Goal: Task Accomplishment & Management: Complete application form

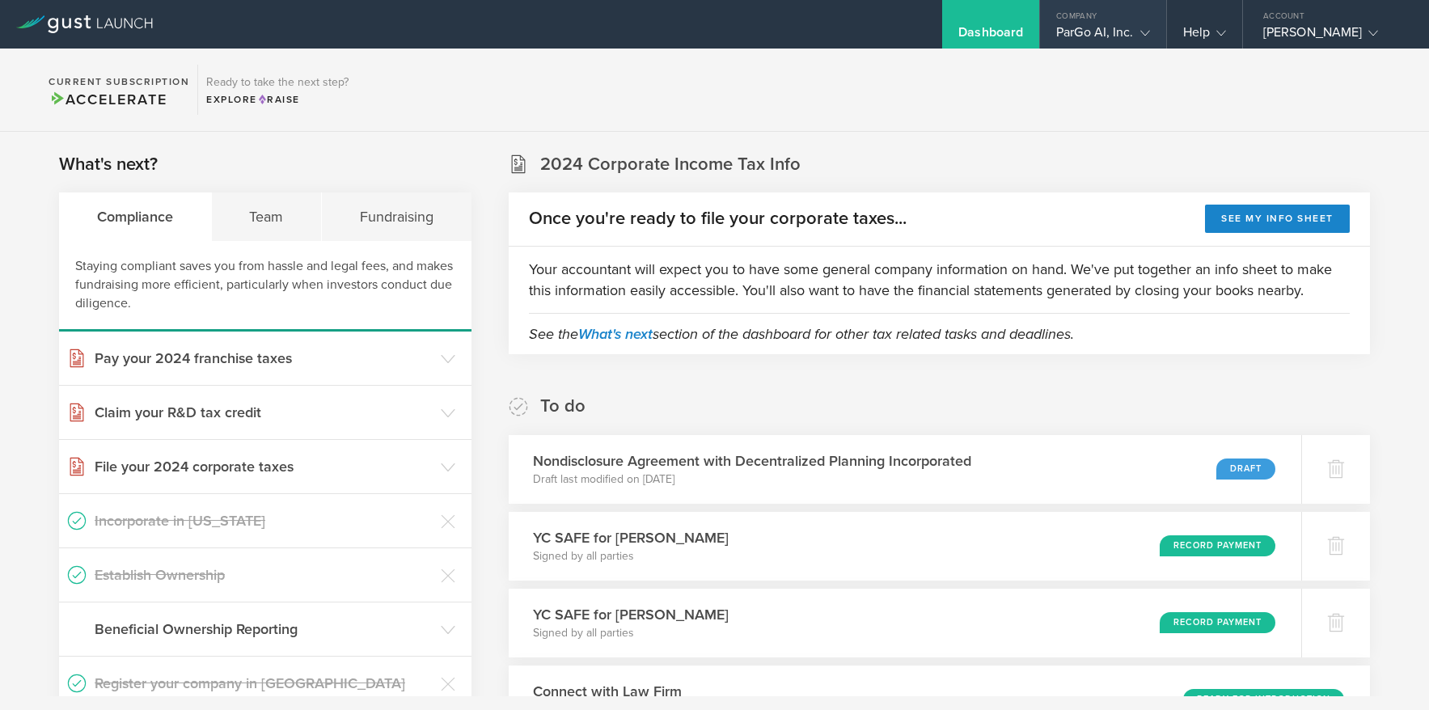
click at [1137, 30] on gust-icon at bounding box center [1142, 32] width 16 height 16
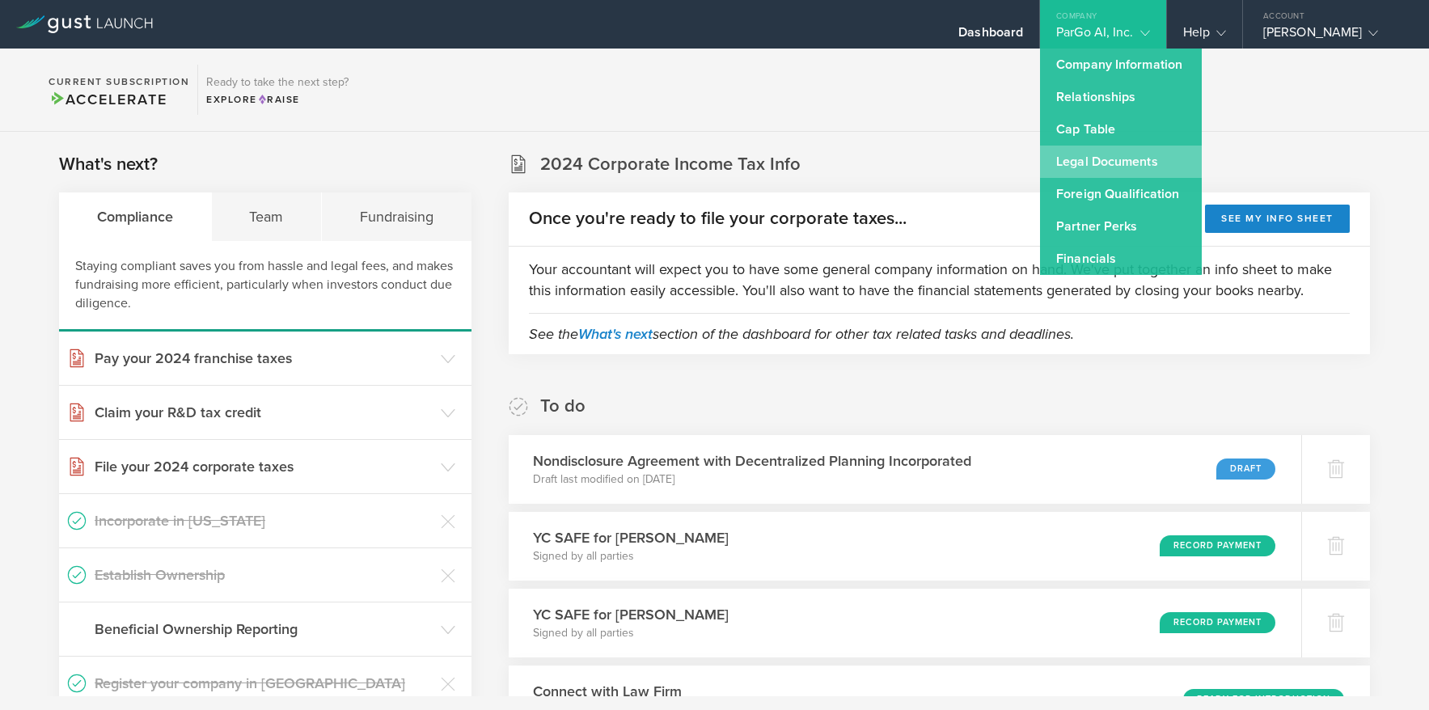
click at [1110, 160] on link "Legal Documents" at bounding box center [1121, 162] width 162 height 32
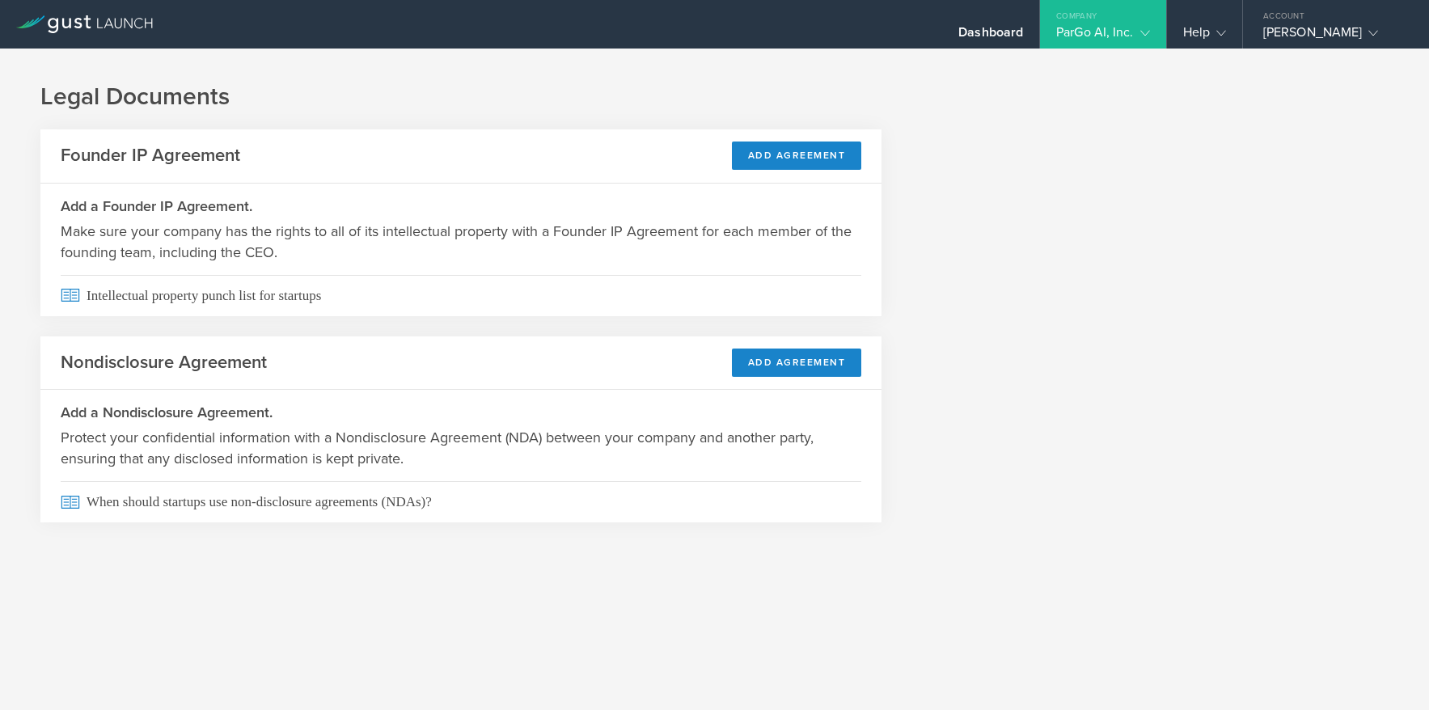
drag, startPoint x: 180, startPoint y: 406, endPoint x: 180, endPoint y: 387, distance: 19.4
click at [180, 406] on h3 "Add a Nondisclosure Agreement." at bounding box center [461, 412] width 801 height 21
drag, startPoint x: 190, startPoint y: 362, endPoint x: 183, endPoint y: 373, distance: 13.5
click at [191, 360] on h2 "Nondisclosure Agreement" at bounding box center [164, 362] width 206 height 23
click at [1111, 40] on div "ParGo AI, Inc." at bounding box center [1102, 36] width 93 height 24
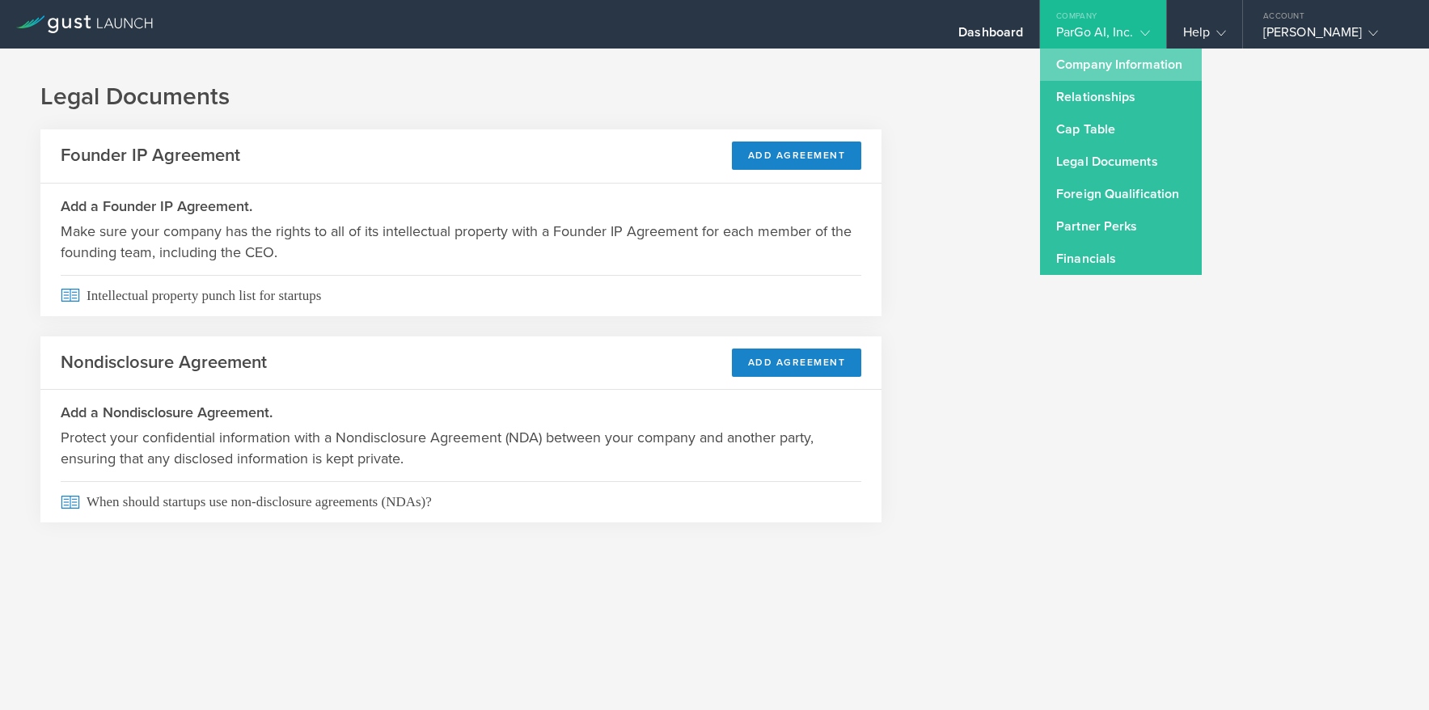
click at [1120, 70] on link "Company Information" at bounding box center [1121, 65] width 162 height 32
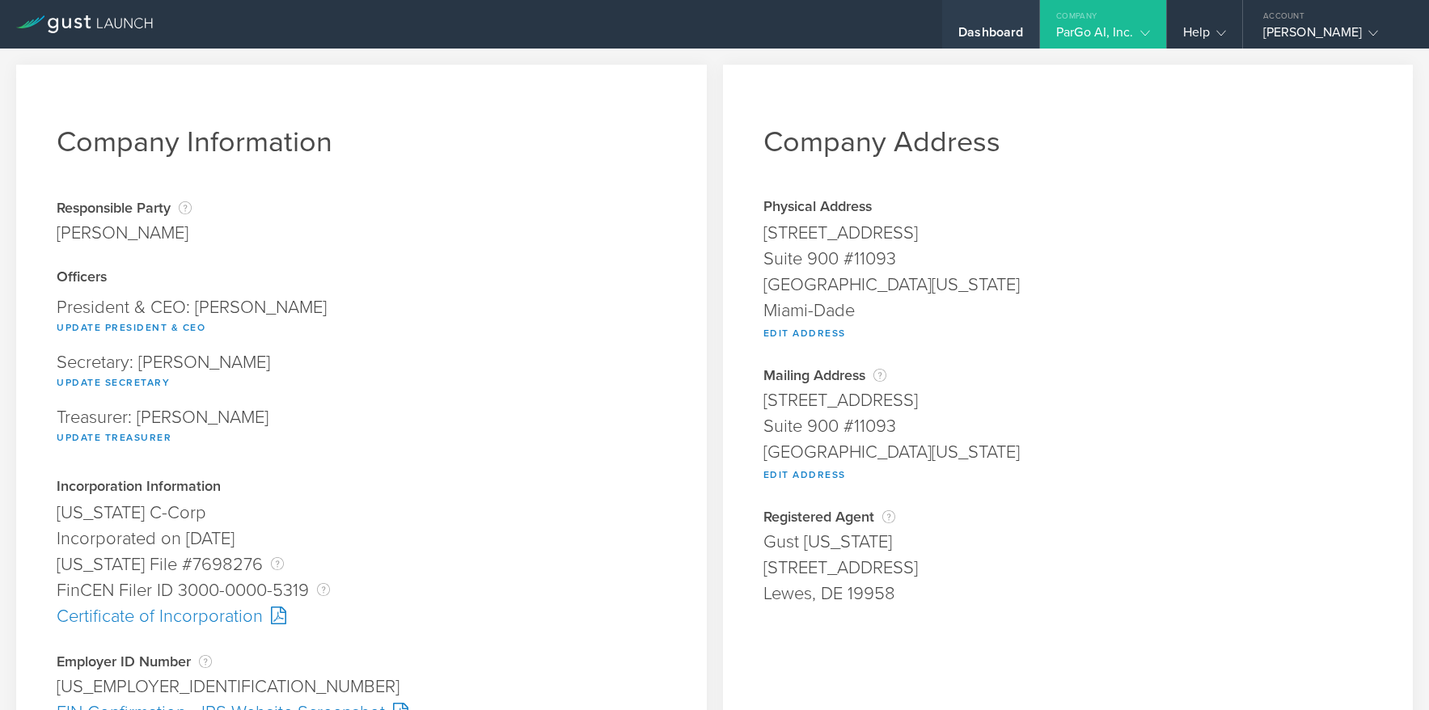
click at [1021, 25] on div "Dashboard" at bounding box center [991, 36] width 65 height 24
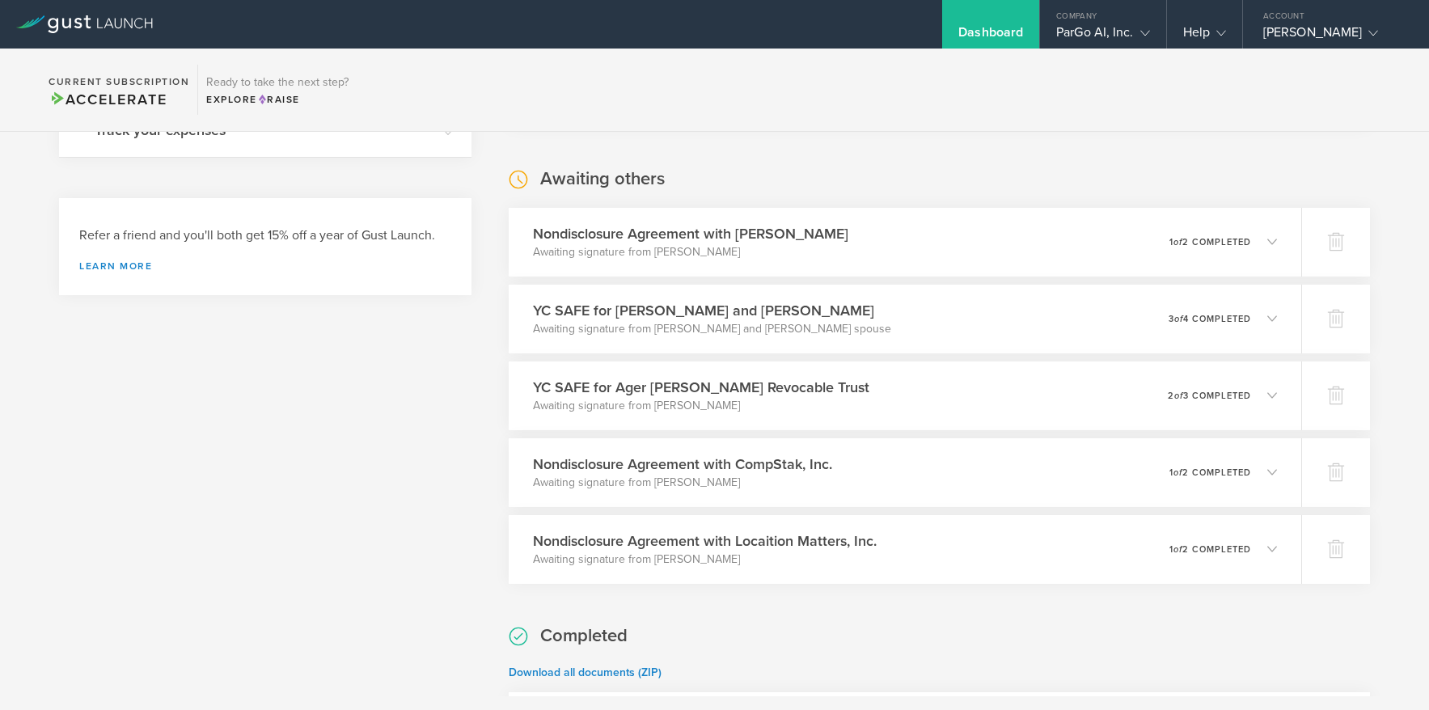
scroll to position [606, 0]
click at [1289, 470] on div "Nondisclosure Agreement with CompStak, Inc. Awaiting signature from Michael Man…" at bounding box center [904, 474] width 809 height 70
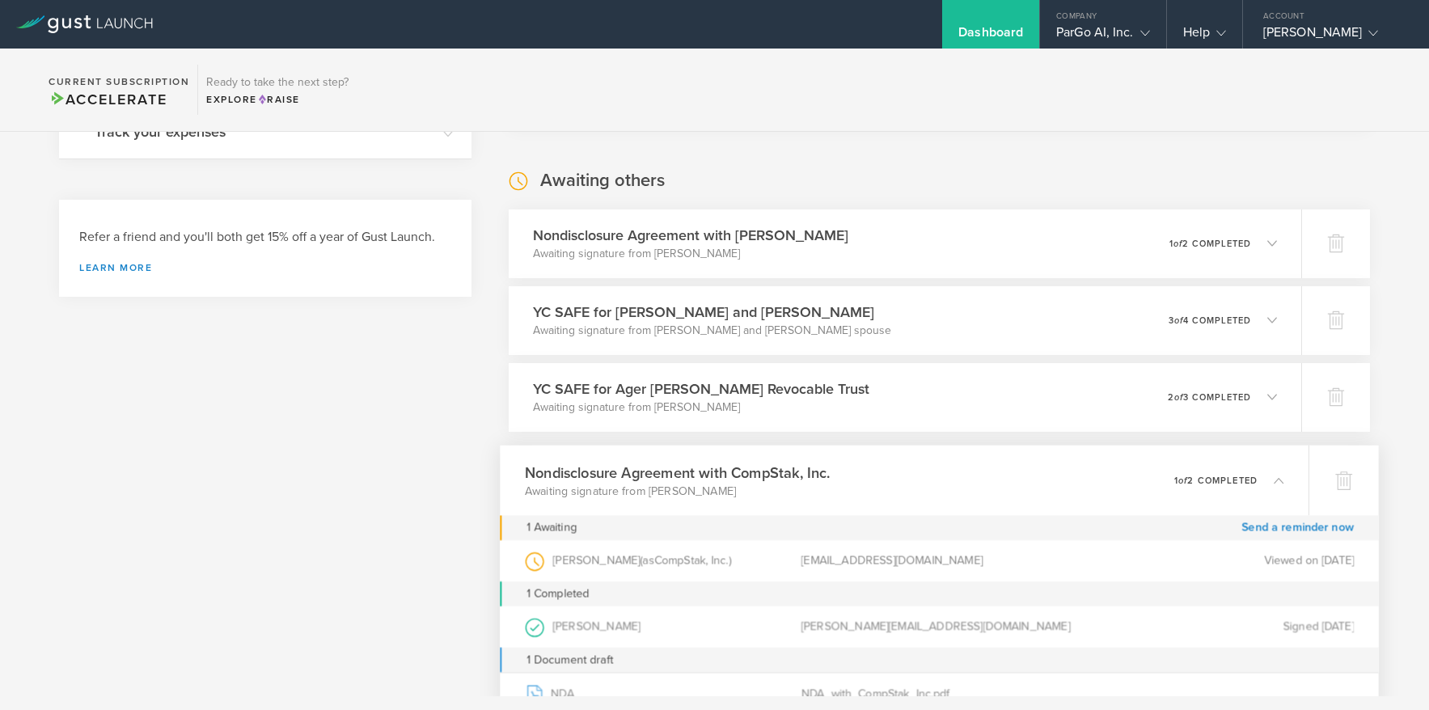
click at [1289, 470] on div "Nondisclosure Agreement with CompStak, Inc. Awaiting signature from Michael Man…" at bounding box center [904, 480] width 809 height 70
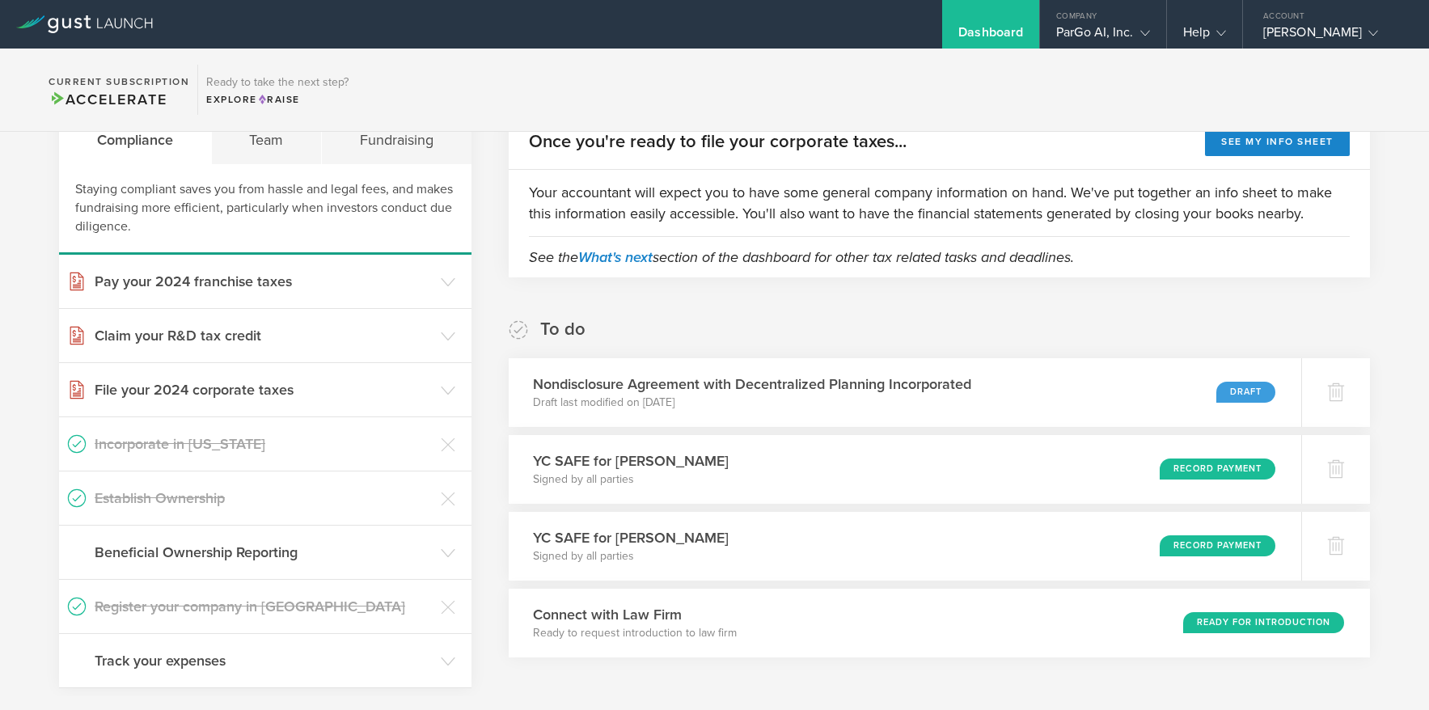
scroll to position [0, 0]
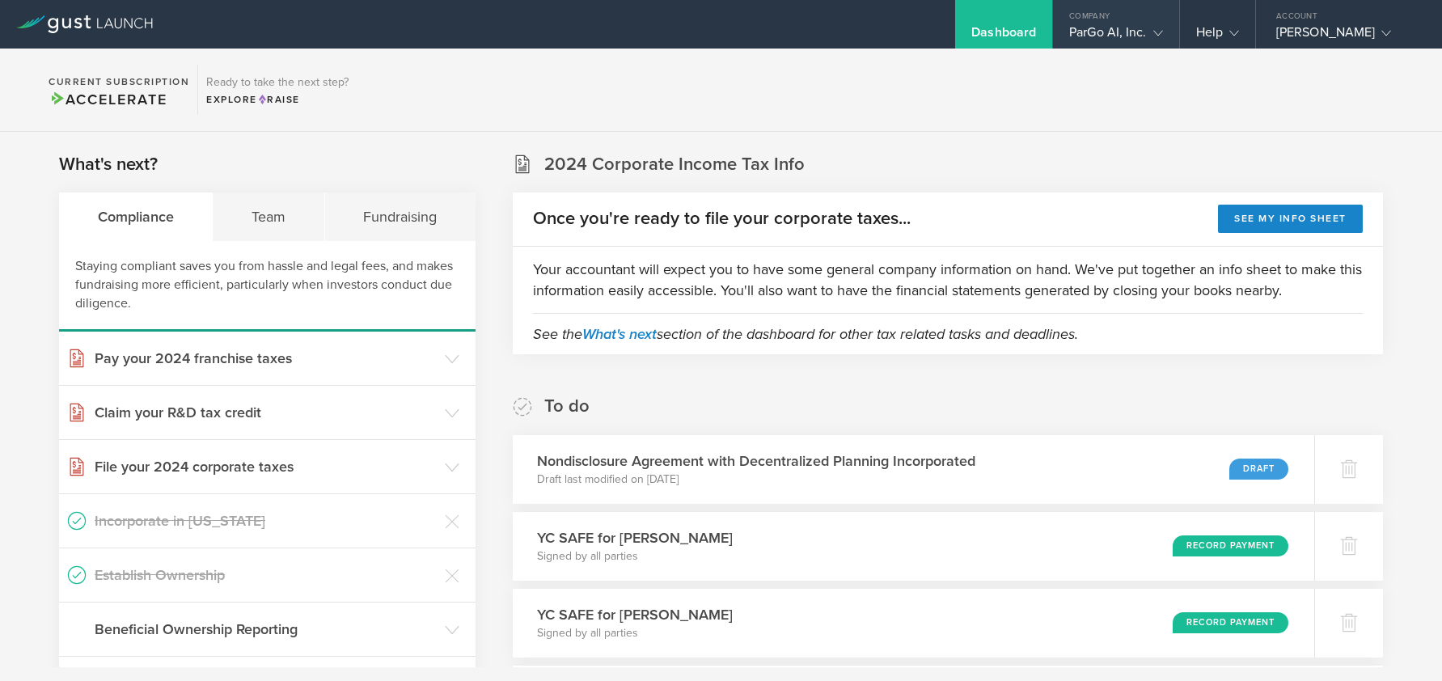
click at [1147, 32] on gust-icon at bounding box center [1155, 32] width 16 height 16
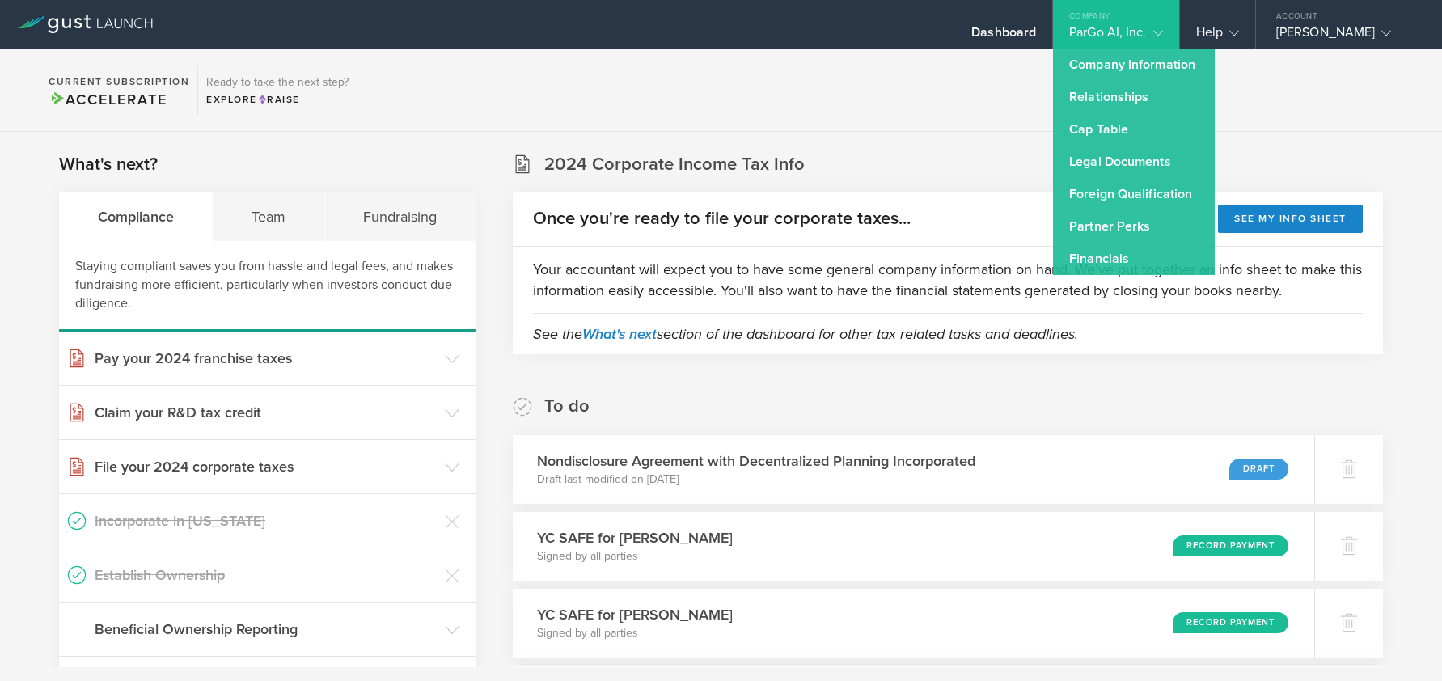
drag, startPoint x: 946, startPoint y: 76, endPoint x: 860, endPoint y: 73, distance: 85.8
click at [946, 76] on section "Current Subscription Accelerate Ready to take the next step? Explore Raise" at bounding box center [721, 90] width 1442 height 83
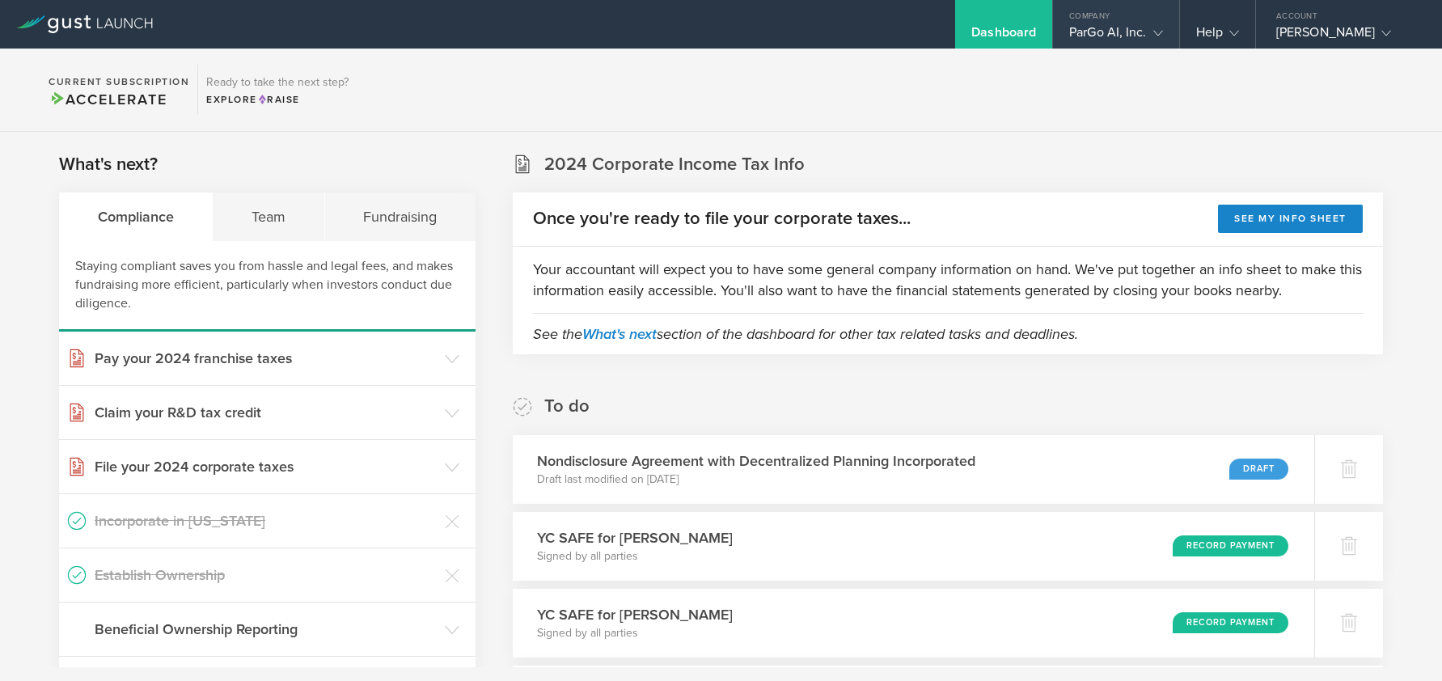
click at [1161, 32] on polyline at bounding box center [1158, 33] width 9 height 5
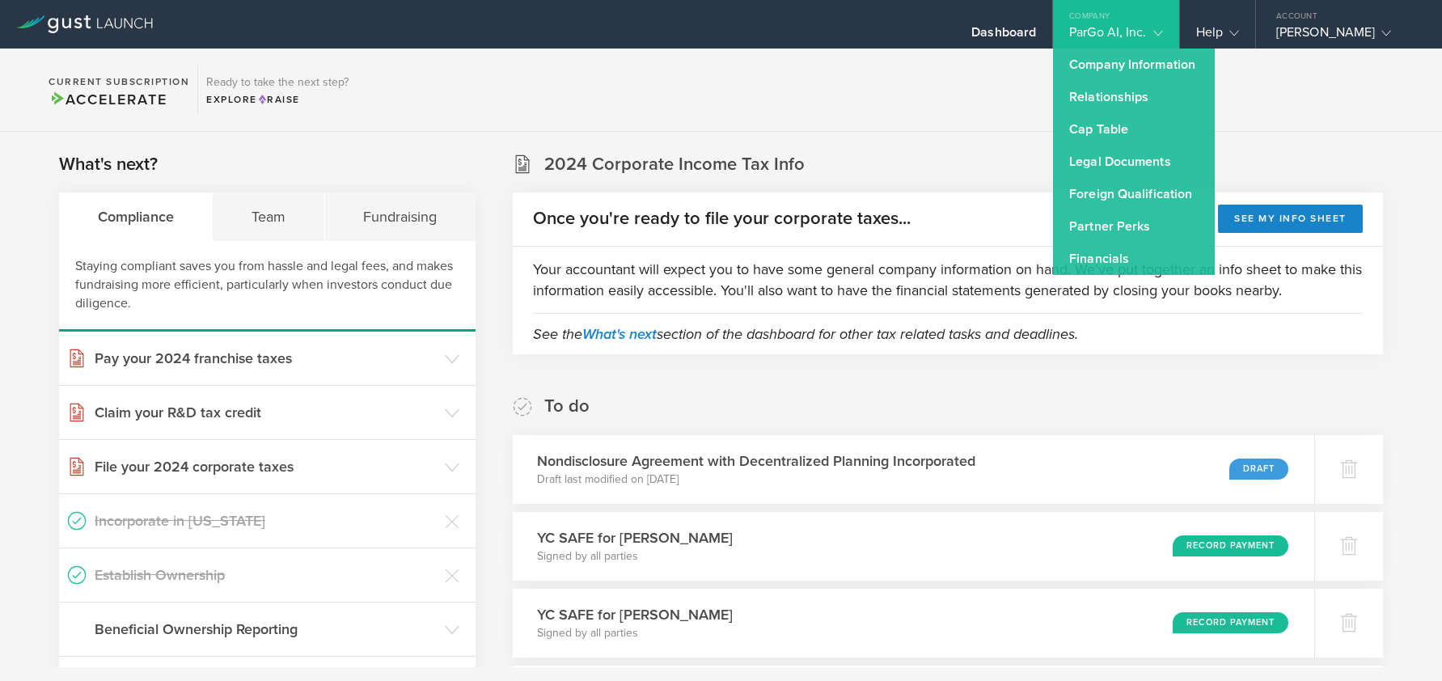
drag, startPoint x: 915, startPoint y: 99, endPoint x: 239, endPoint y: 24, distance: 679.6
click at [914, 98] on section "Current Subscription Accelerate Ready to take the next step? Explore Raise" at bounding box center [721, 90] width 1442 height 83
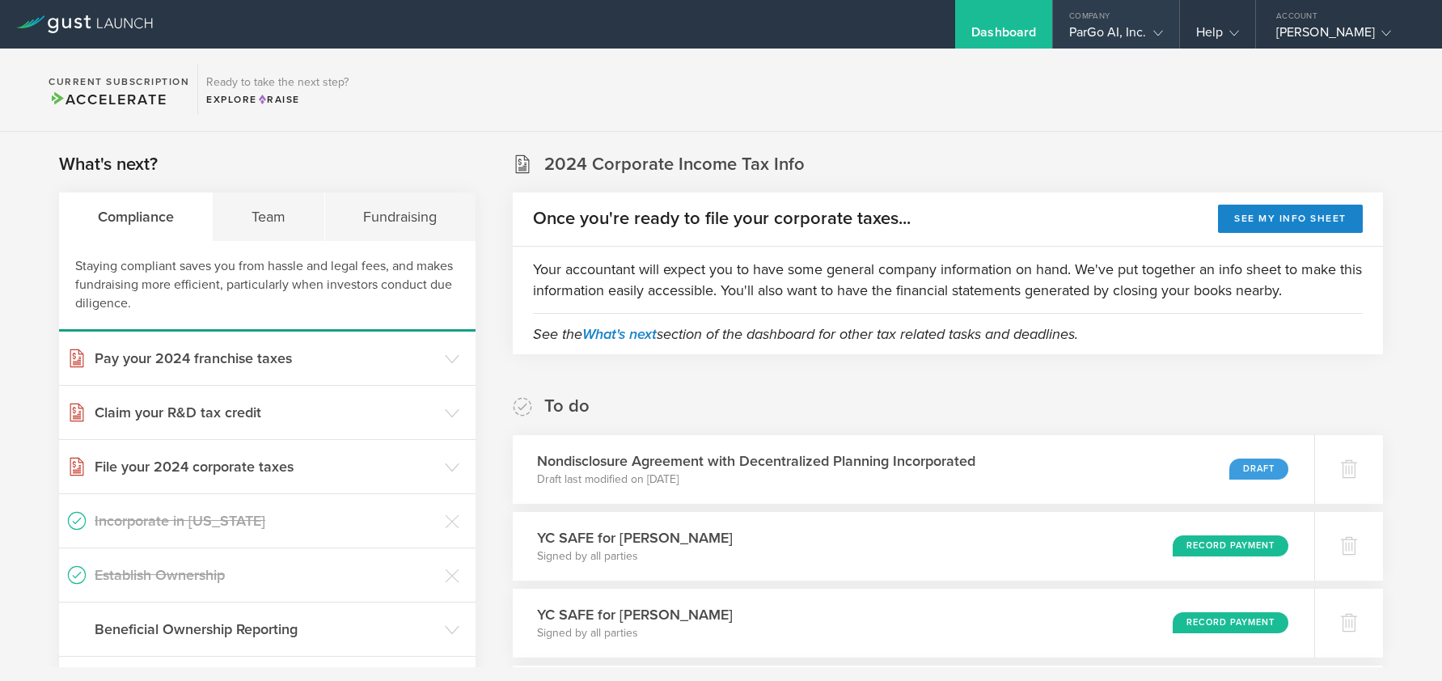
click at [1157, 31] on icon at bounding box center [1159, 33] width 10 height 10
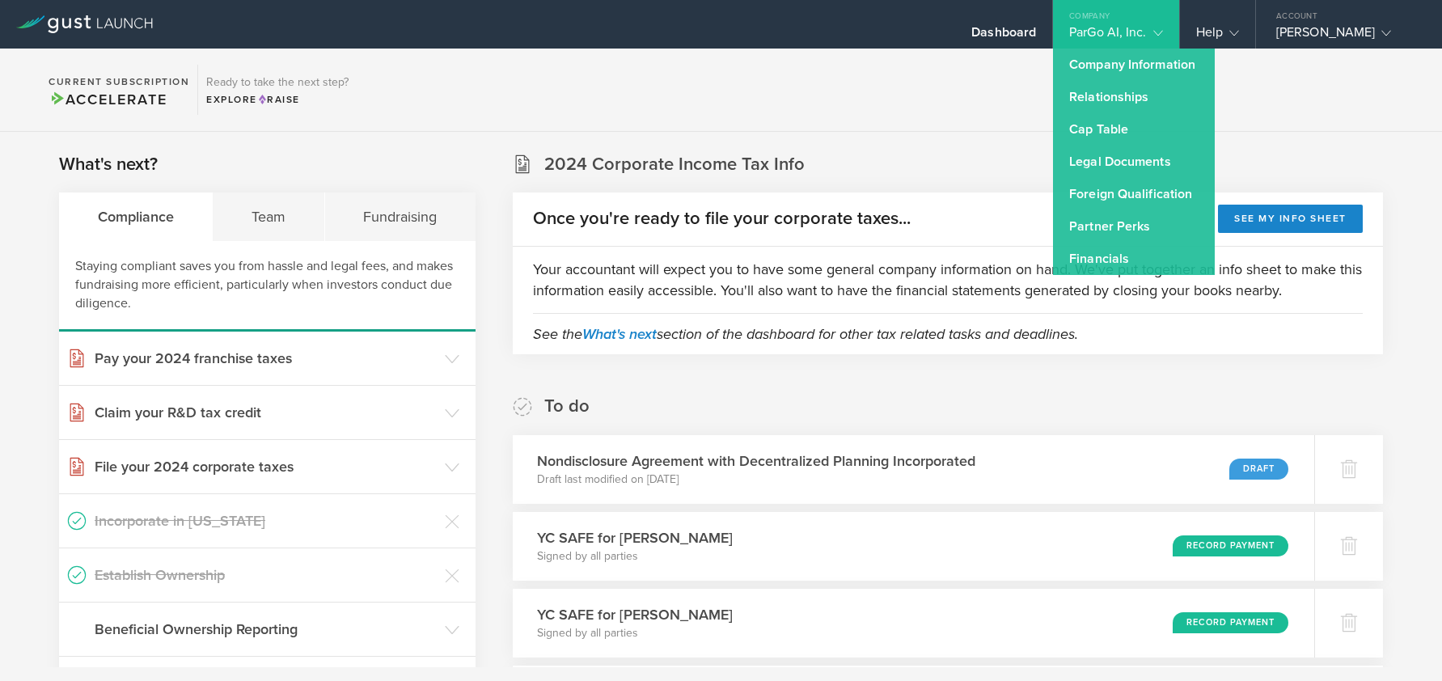
click at [974, 110] on section "Current Subscription Accelerate Ready to take the next step? Explore Raise" at bounding box center [721, 90] width 1442 height 83
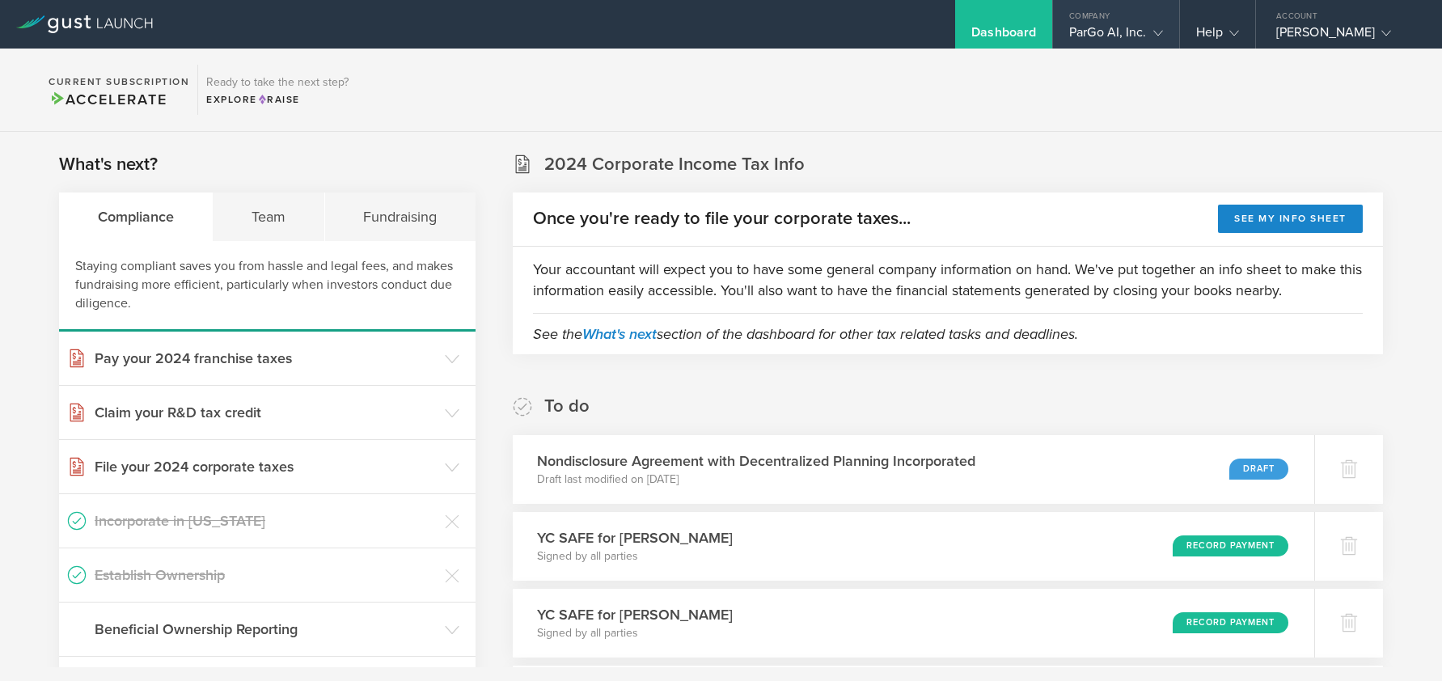
click at [1106, 19] on div "Company" at bounding box center [1115, 12] width 125 height 24
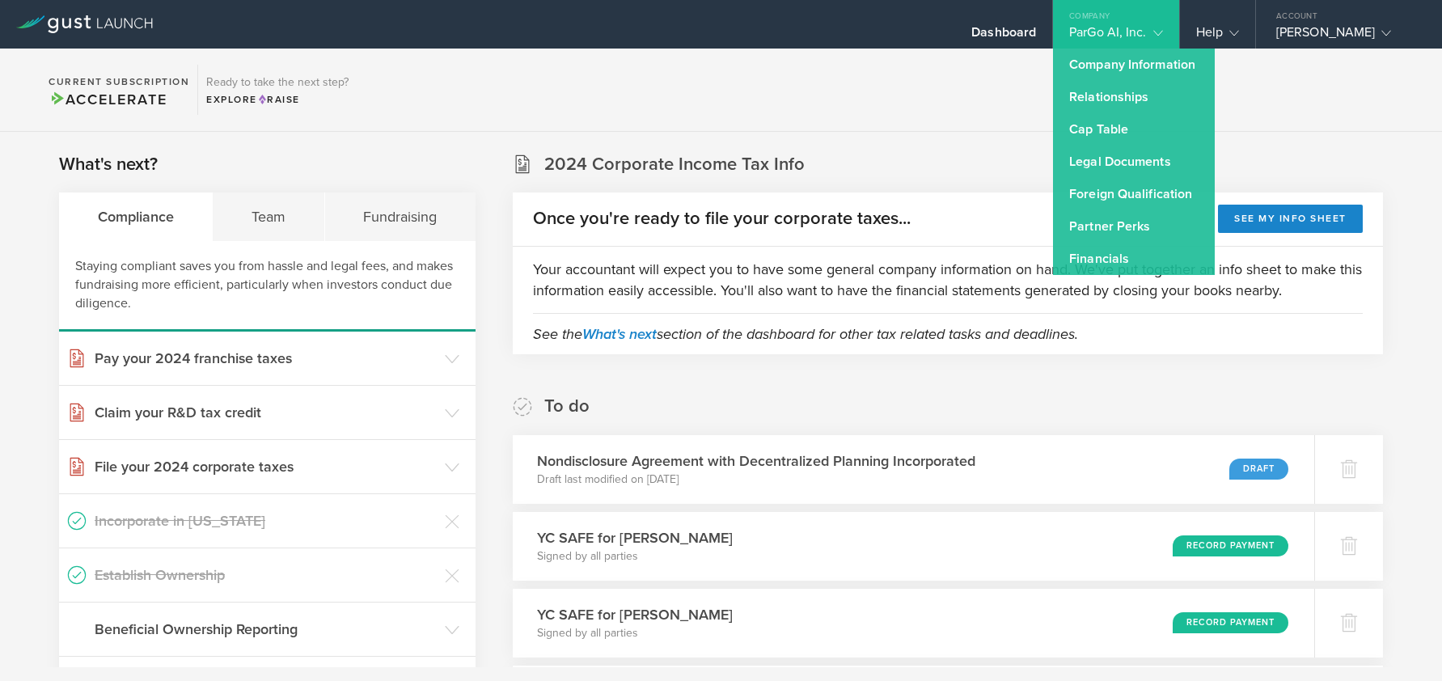
drag, startPoint x: 966, startPoint y: 106, endPoint x: 835, endPoint y: 103, distance: 131.1
click at [949, 107] on section "Current Subscription Accelerate Ready to take the next step? Explore Raise" at bounding box center [721, 90] width 1442 height 83
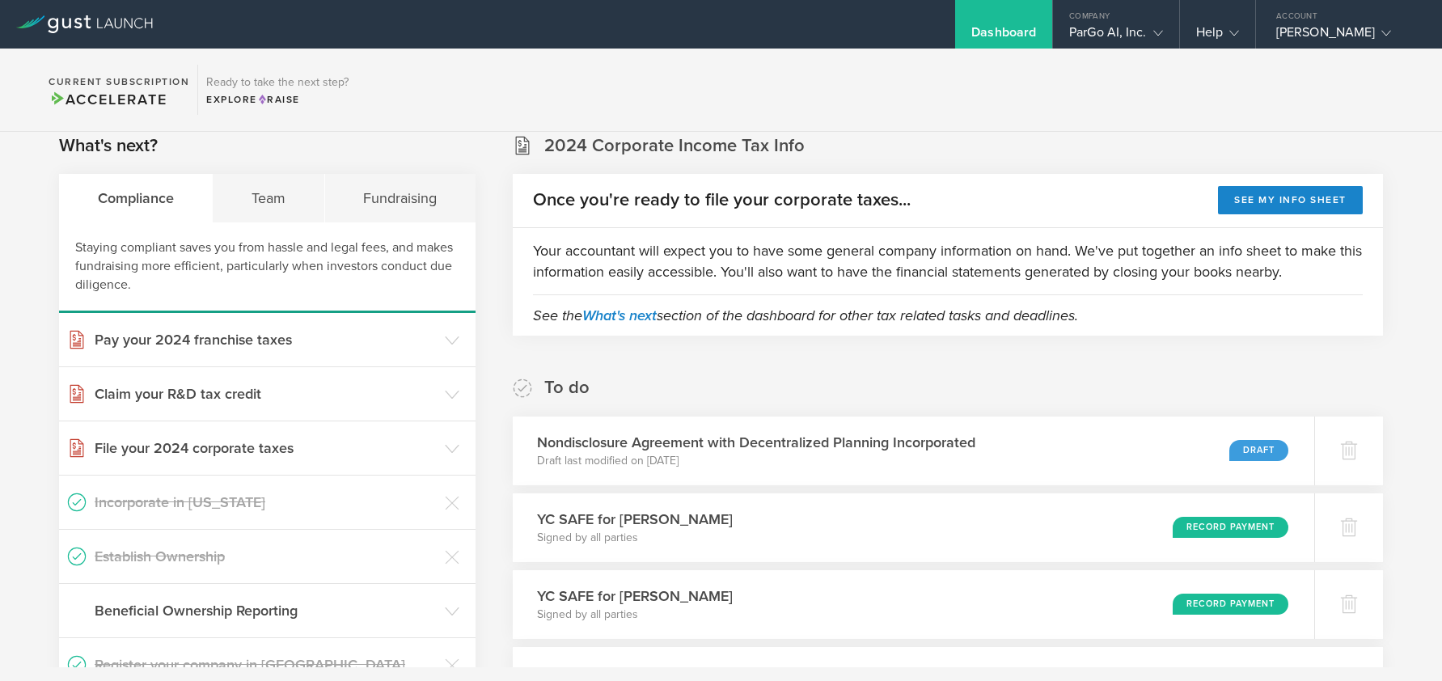
scroll to position [6, 0]
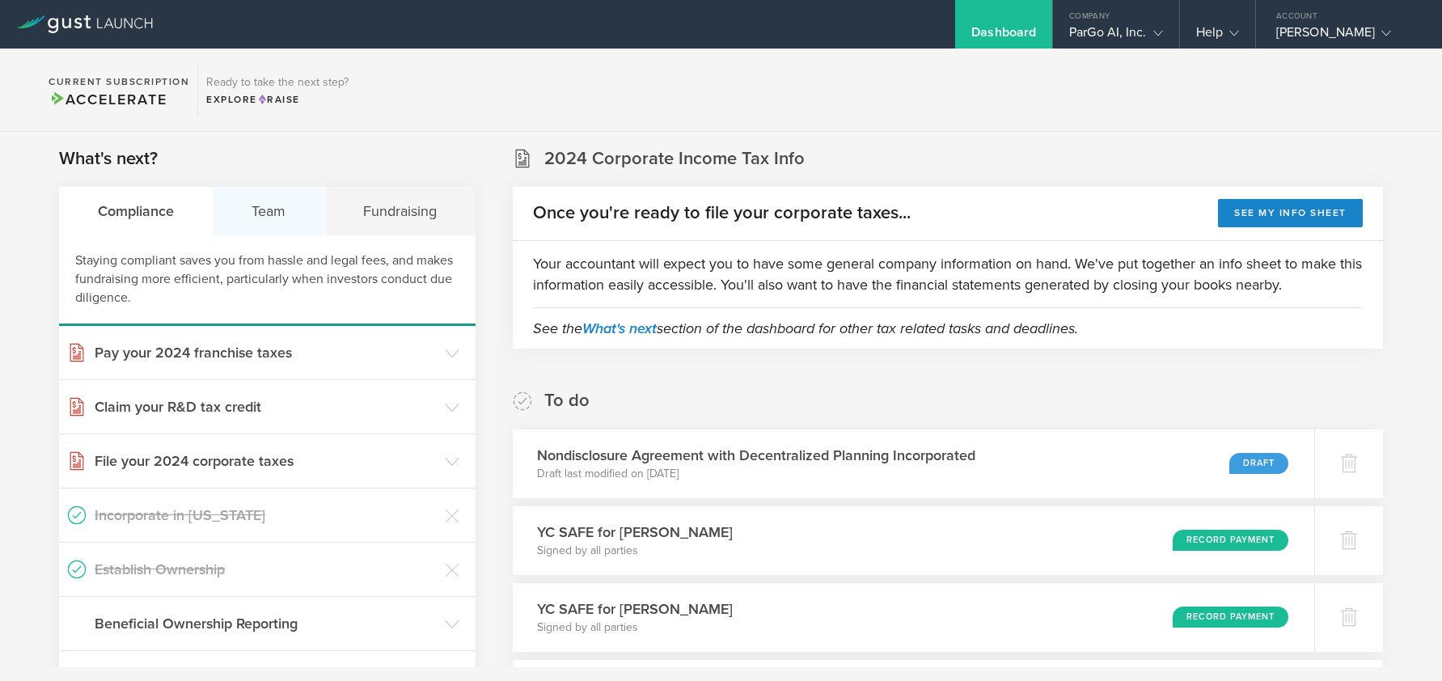
drag, startPoint x: 266, startPoint y: 206, endPoint x: 299, endPoint y: 210, distance: 33.3
click at [267, 208] on div "Team" at bounding box center [269, 211] width 112 height 49
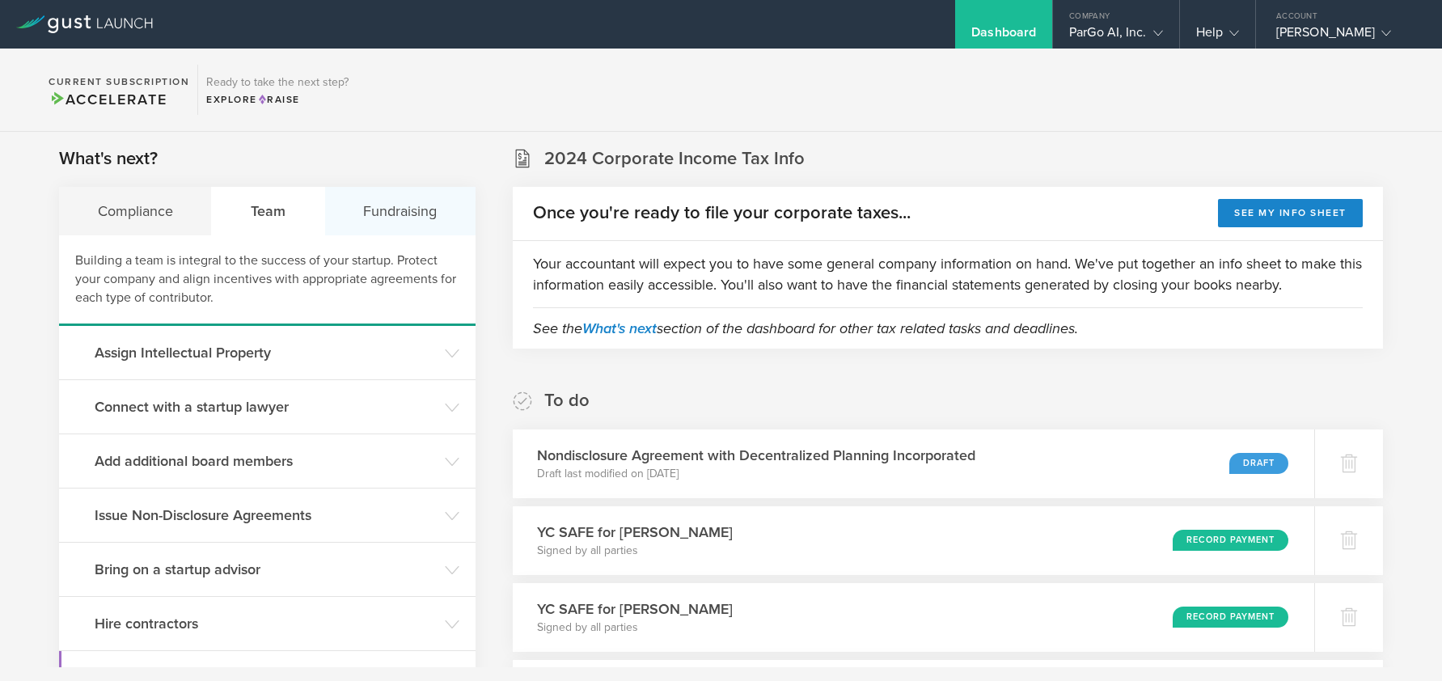
click at [404, 221] on div "Fundraising" at bounding box center [400, 211] width 150 height 49
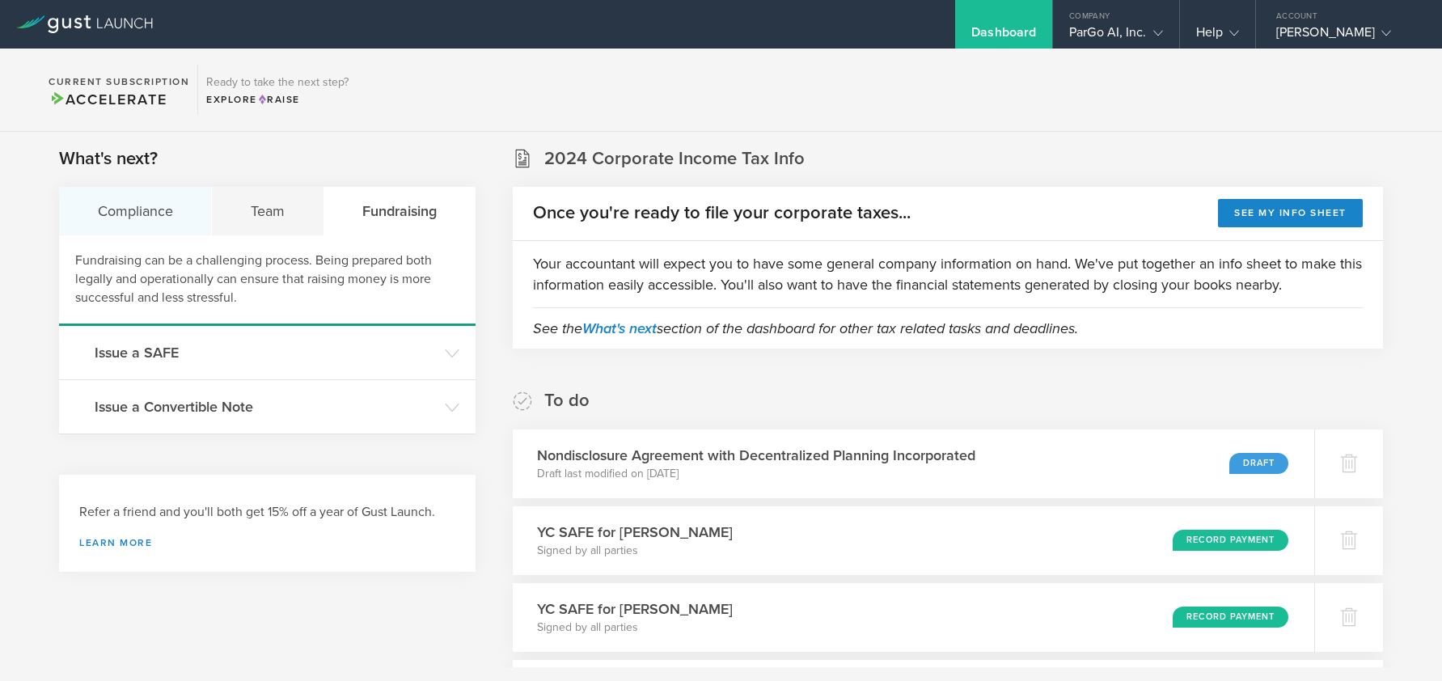
click at [180, 213] on div "Compliance" at bounding box center [135, 211] width 153 height 49
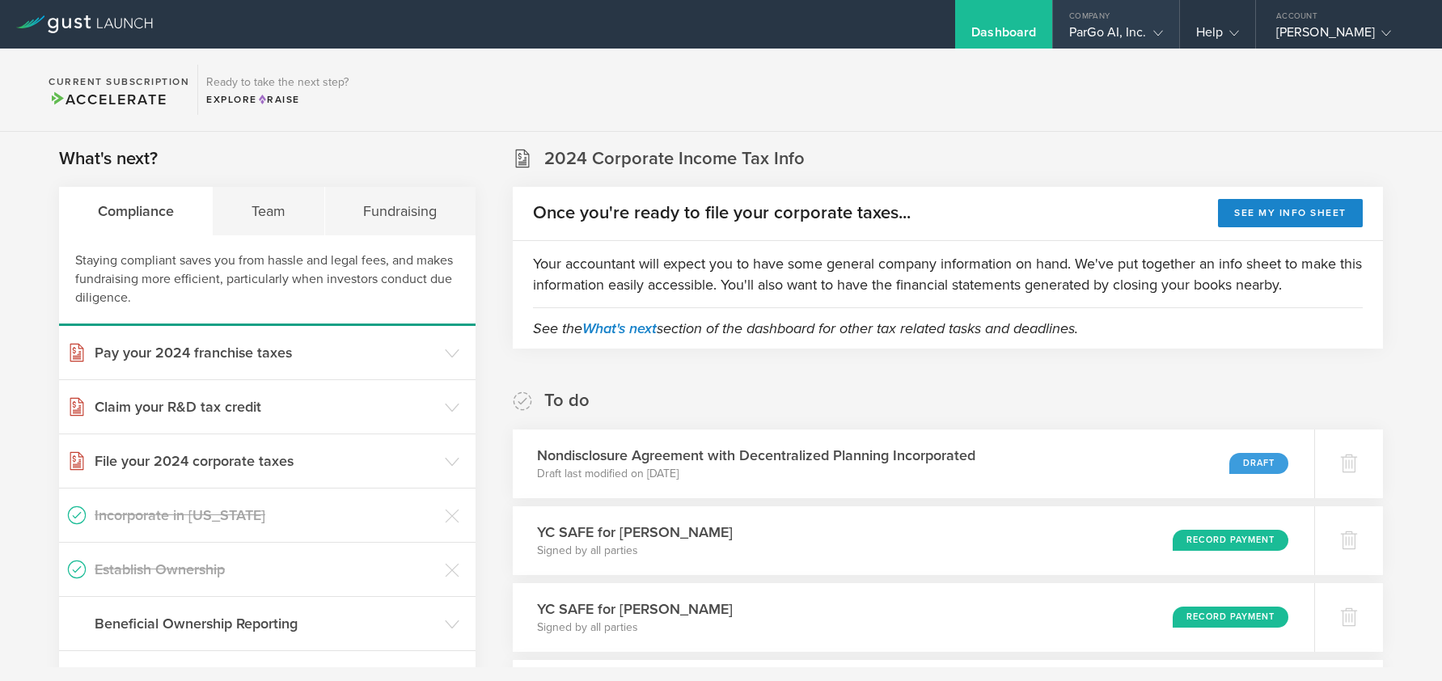
click at [1141, 18] on div "Company" at bounding box center [1115, 12] width 125 height 24
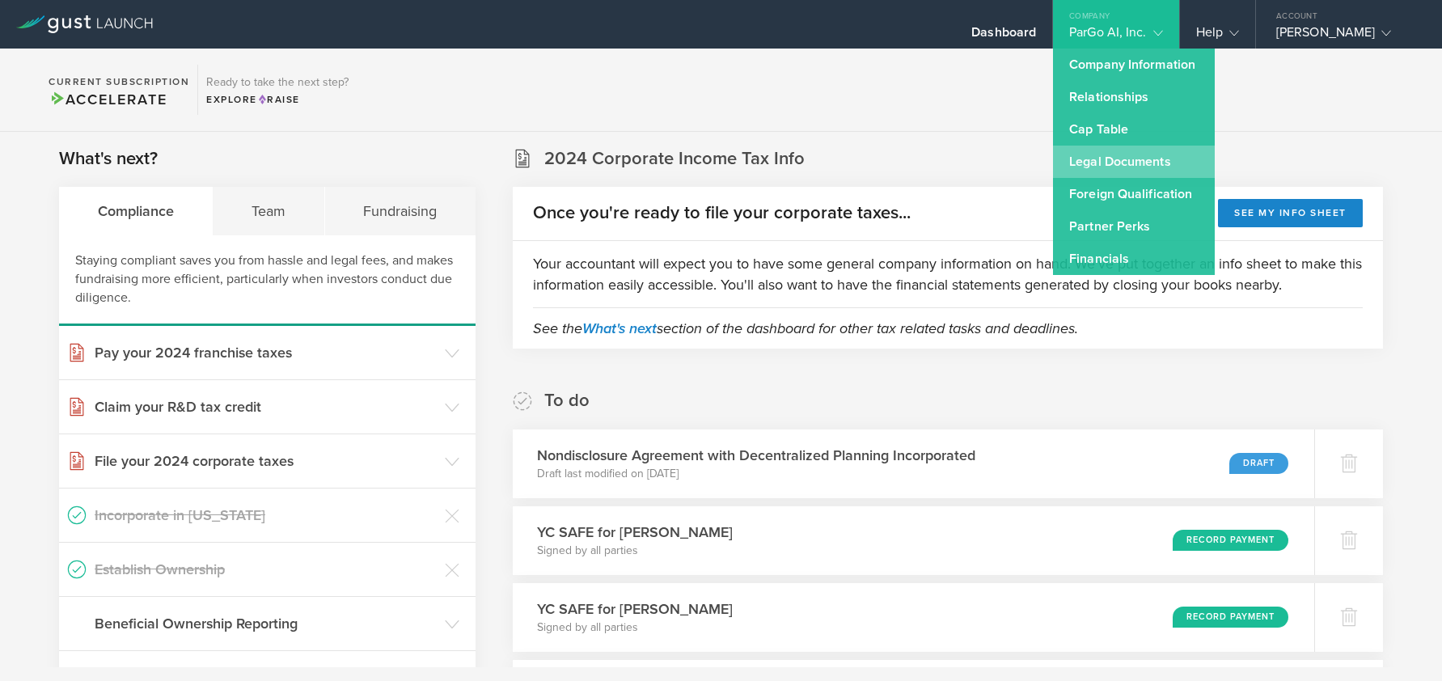
click at [1109, 163] on link "Legal Documents" at bounding box center [1134, 162] width 162 height 32
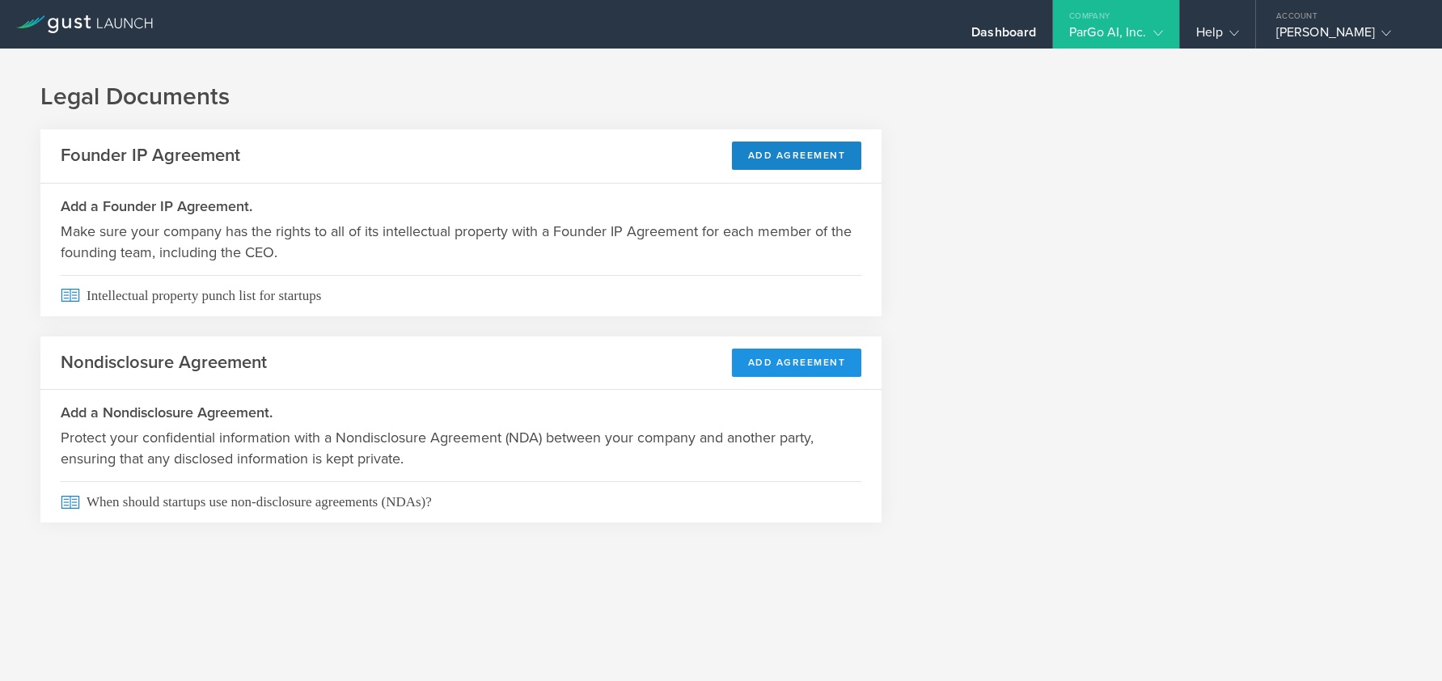
click at [769, 358] on button "Add Agreement" at bounding box center [797, 363] width 130 height 28
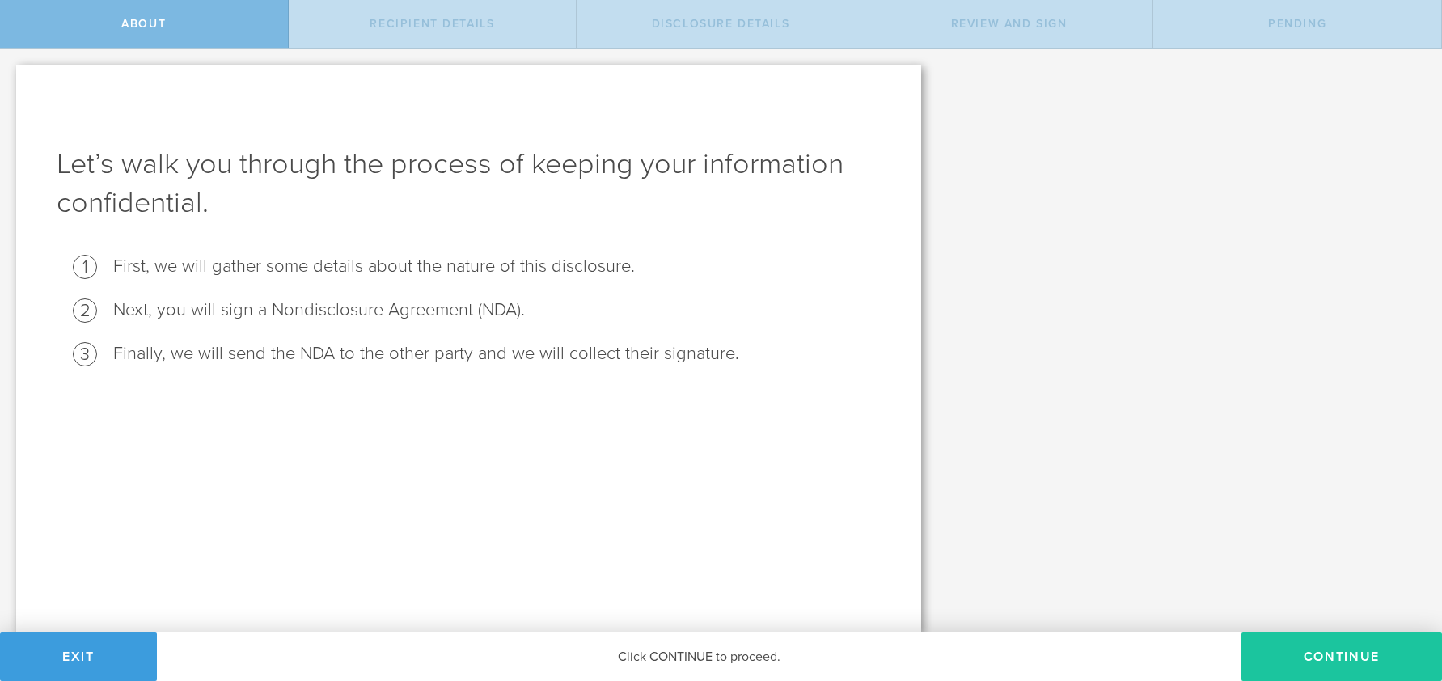
click at [1313, 668] on button "Continue" at bounding box center [1342, 657] width 201 height 49
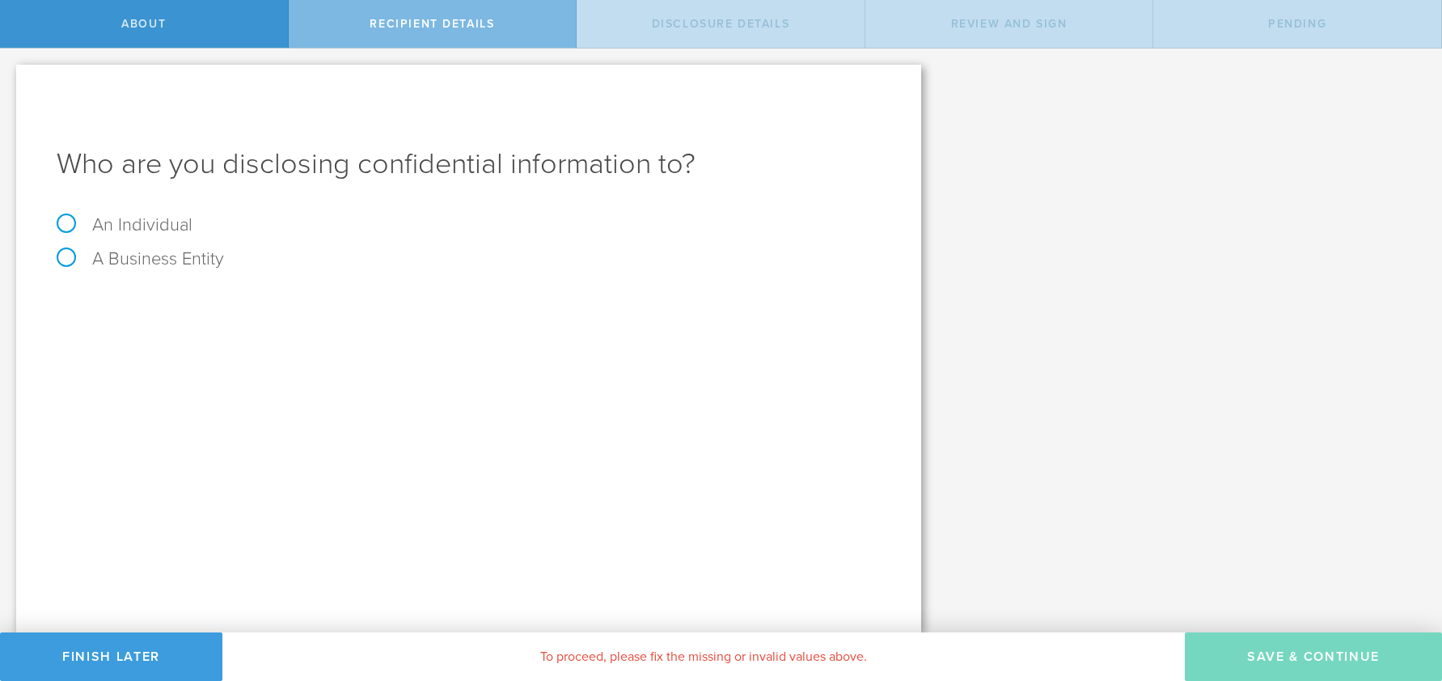
click at [137, 256] on label "A Business Entity" at bounding box center [140, 258] width 167 height 21
click at [11, 74] on input "A Business Entity" at bounding box center [5, 62] width 11 height 26
radio input "true"
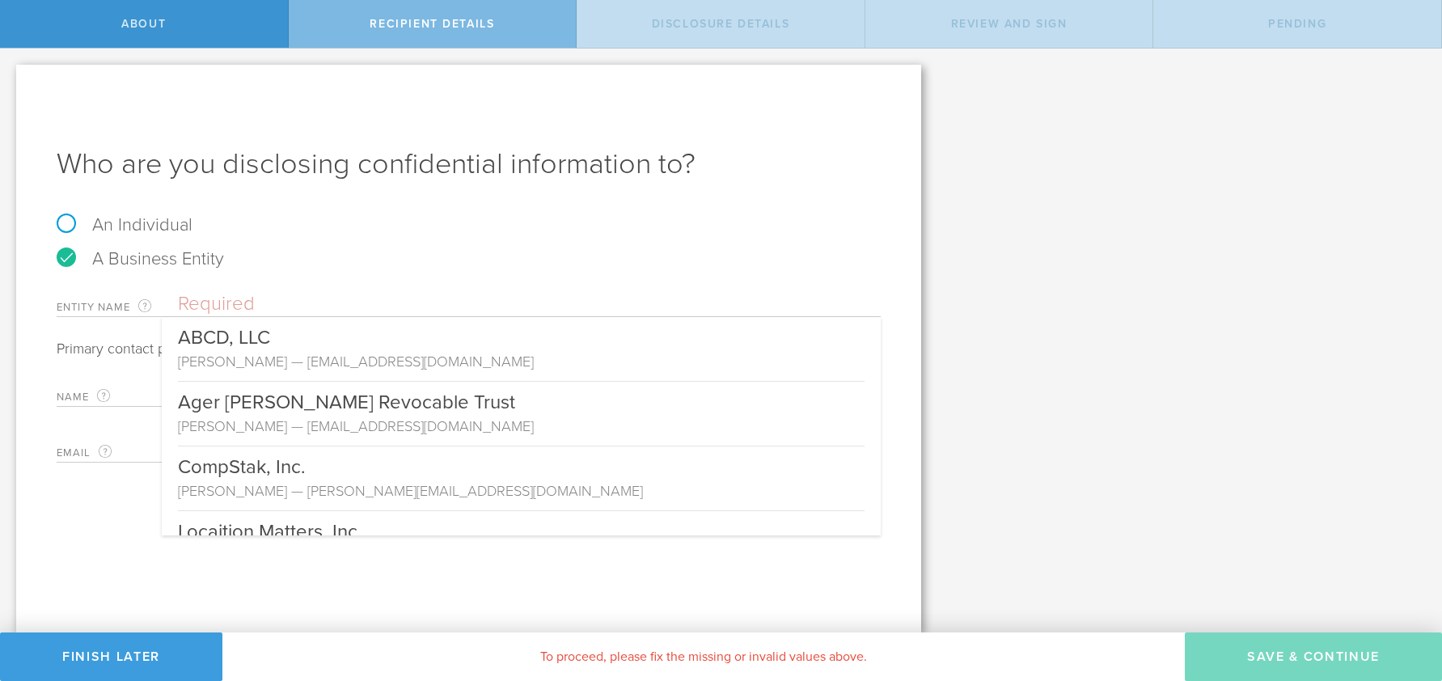
click at [312, 298] on input "text" at bounding box center [529, 304] width 703 height 24
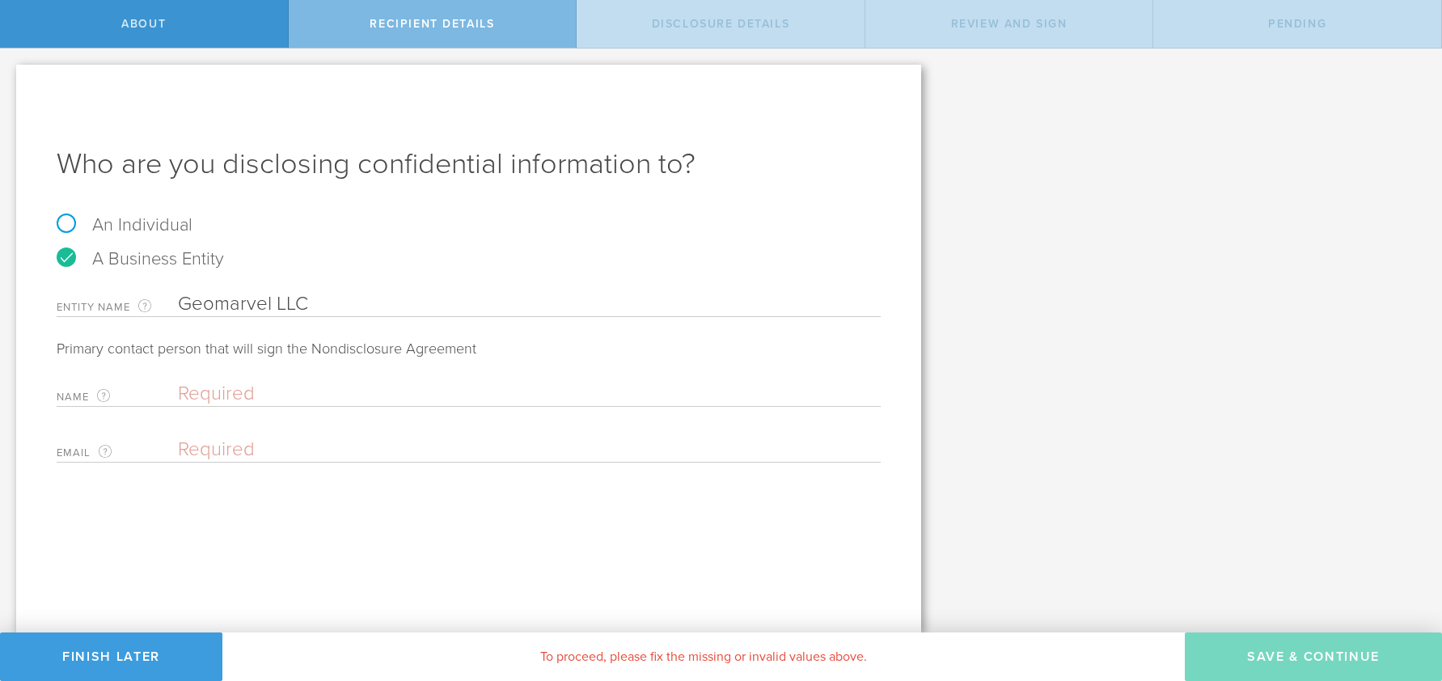
click at [223, 306] on input "Geomarvel LLC" at bounding box center [529, 304] width 703 height 24
type input "GeoMarvel LLC"
click at [227, 394] on input "text" at bounding box center [525, 394] width 695 height 24
type input "Jon"
type input "Nordling"
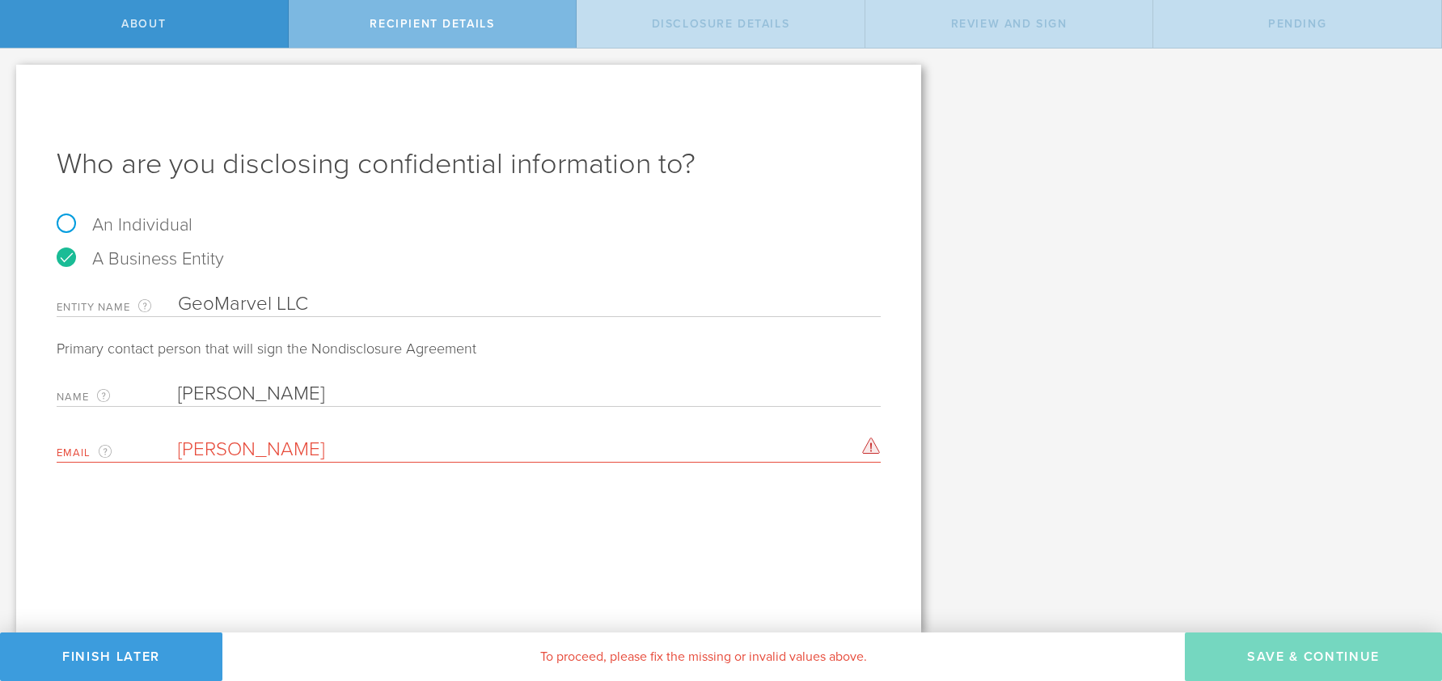
click at [244, 396] on input "Jon" at bounding box center [525, 394] width 695 height 24
type input "[PERSON_NAME]"
drag, startPoint x: 252, startPoint y: 456, endPoint x: 146, endPoint y: 455, distance: 106.0
click at [146, 455] on div "Email The email address of the person that is signing on behalf of the business…" at bounding box center [469, 446] width 824 height 33
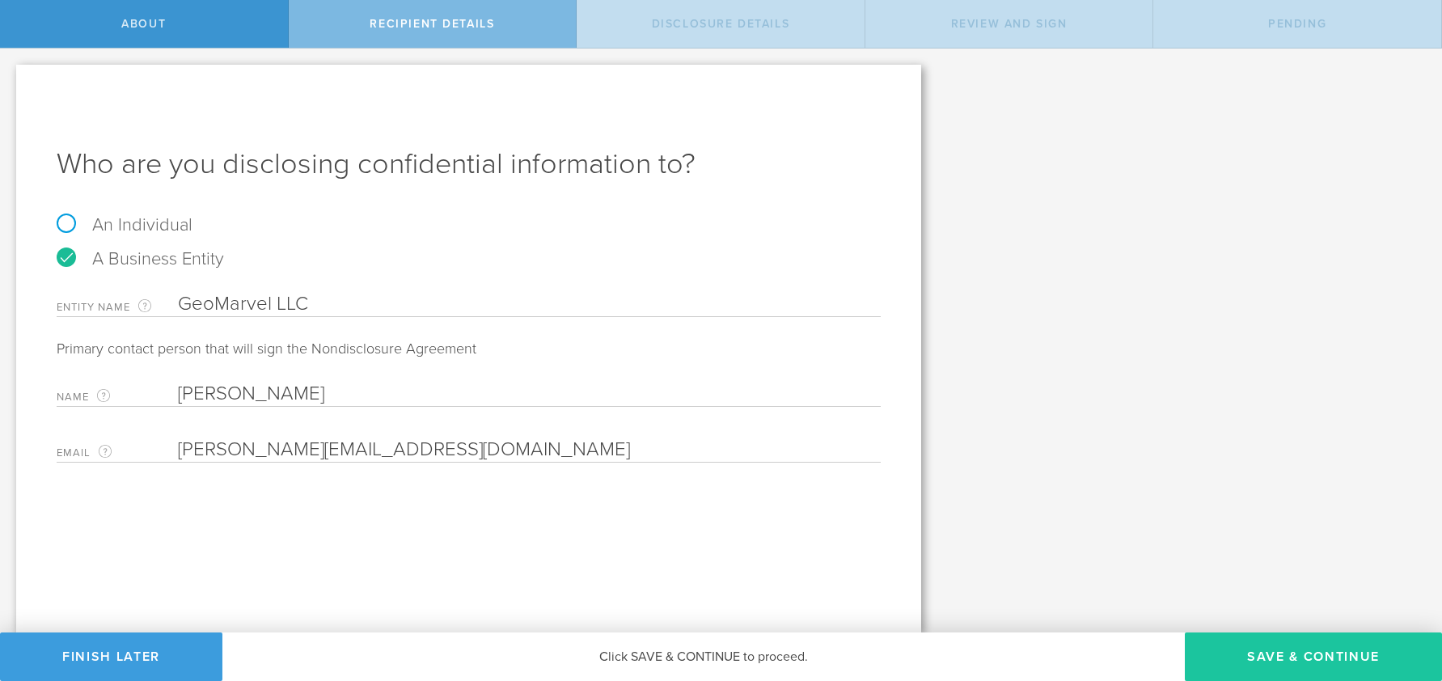
type input "[PERSON_NAME][EMAIL_ADDRESS][DOMAIN_NAME]"
click at [1289, 648] on button "Save & Continue" at bounding box center [1313, 657] width 257 height 49
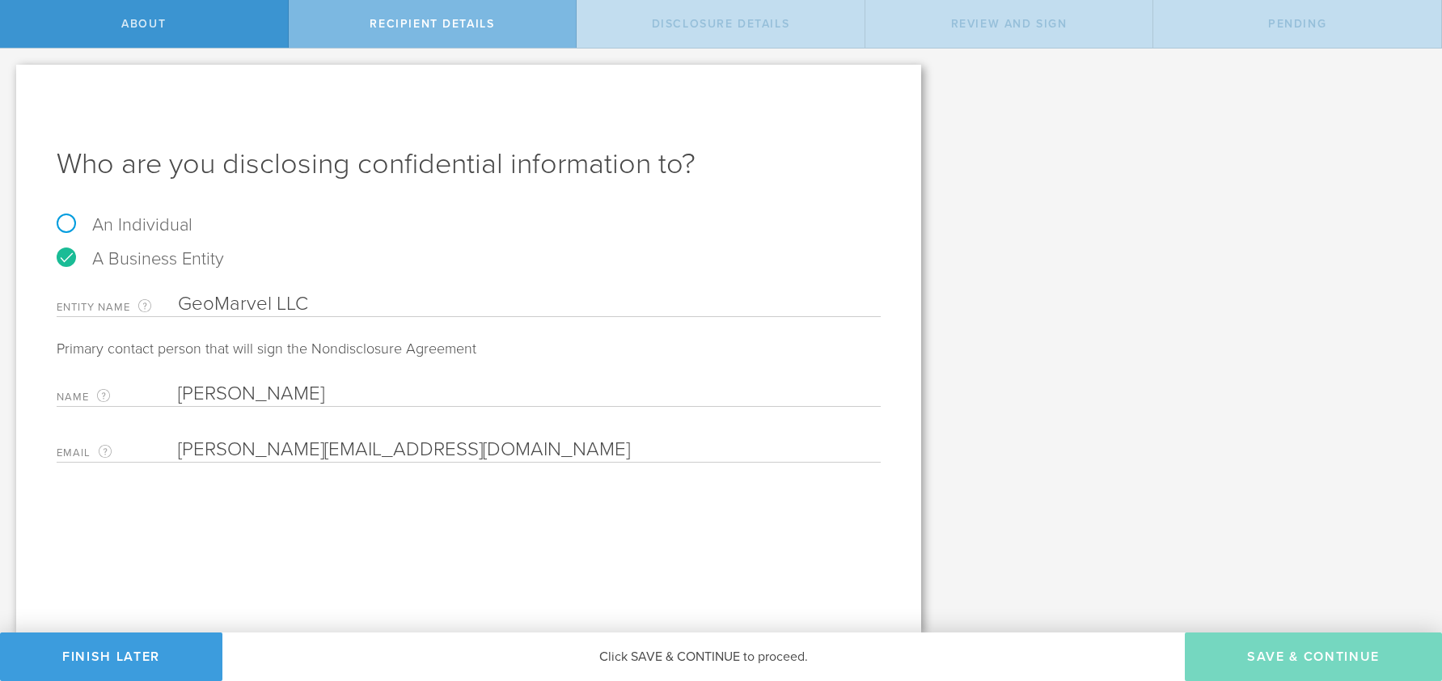
select select "string:5 years"
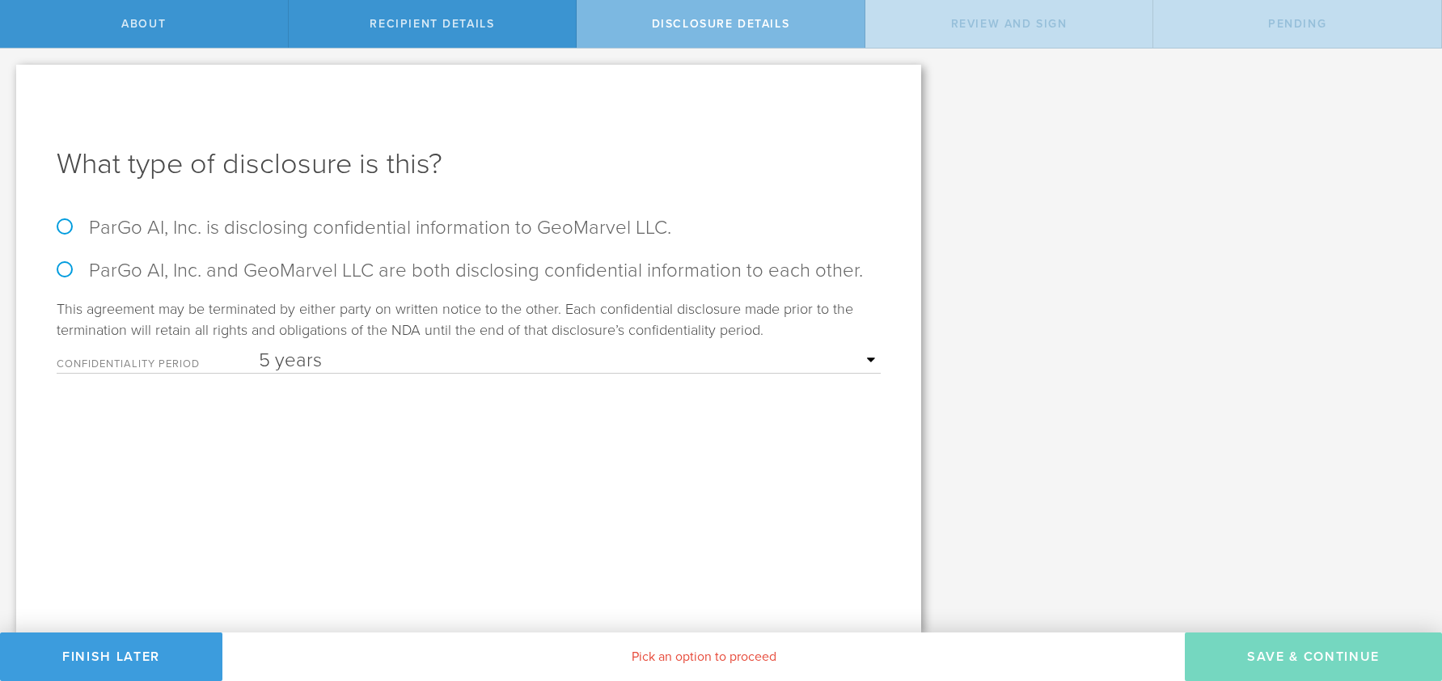
click at [180, 223] on label "ParGo AI, Inc. is disclosing confidential information to GeoMarvel LLC." at bounding box center [469, 227] width 824 height 23
click at [11, 83] on input "ParGo AI, Inc. is disclosing confidential information to GeoMarvel LLC." at bounding box center [5, 66] width 11 height 34
radio input "true"
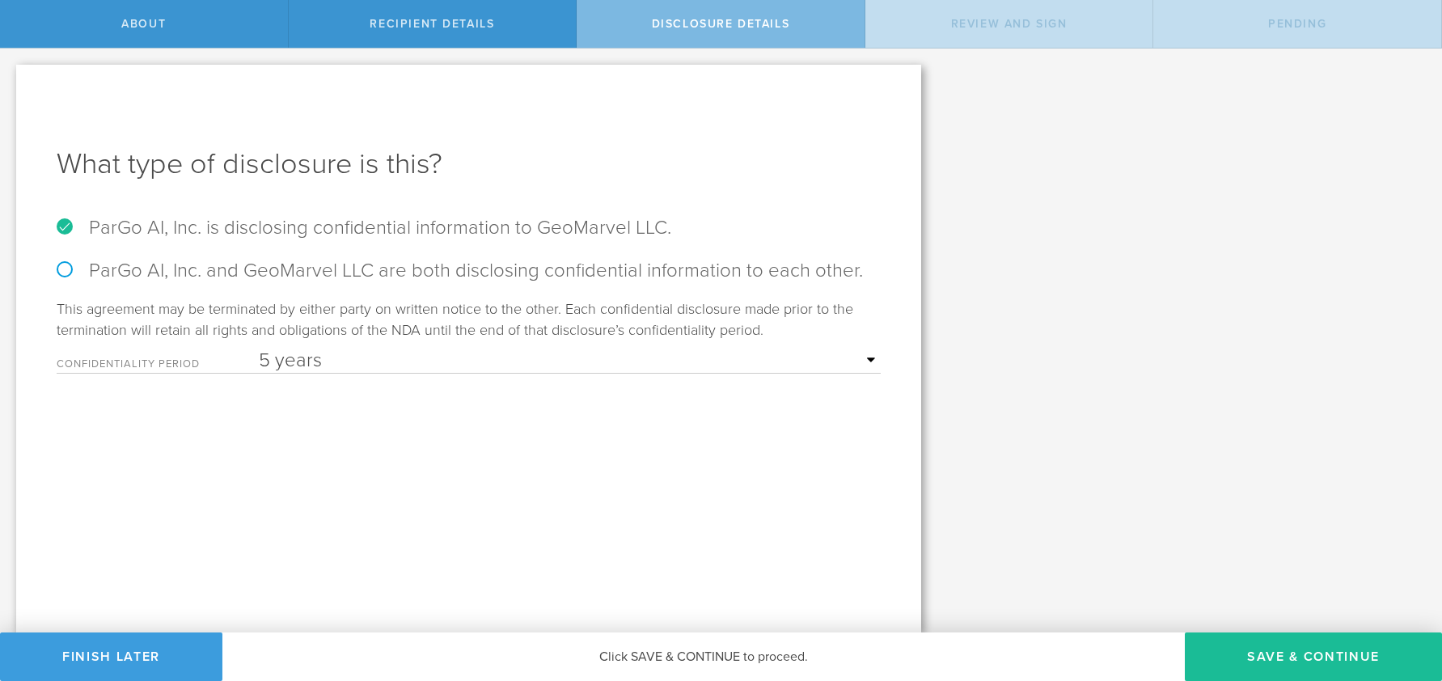
click at [872, 358] on select "1 year 2 years 3 years 4 years 5 years" at bounding box center [570, 361] width 622 height 24
click at [259, 349] on select "1 year 2 years 3 years 4 years 5 years" at bounding box center [570, 361] width 622 height 24
click at [1289, 675] on button "Save & Continue" at bounding box center [1313, 657] width 257 height 49
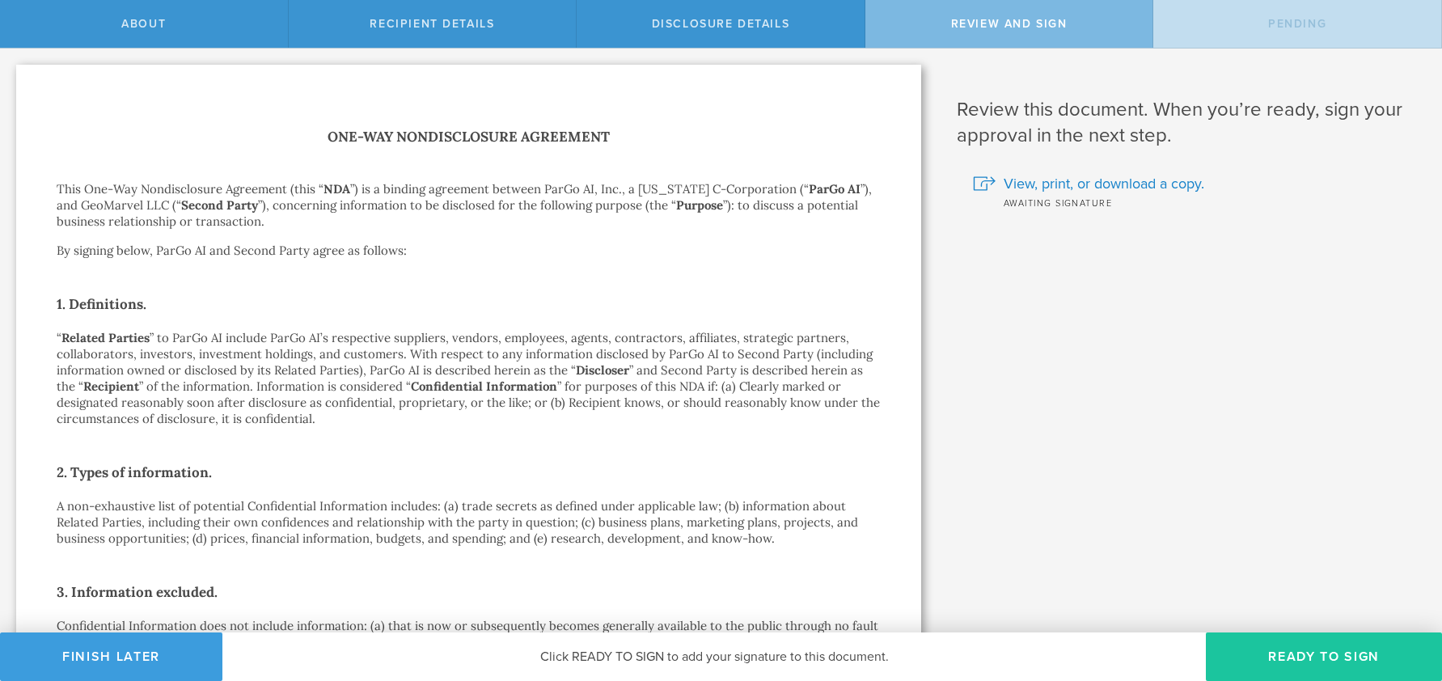
click at [1357, 658] on button "Ready to Sign" at bounding box center [1324, 657] width 236 height 49
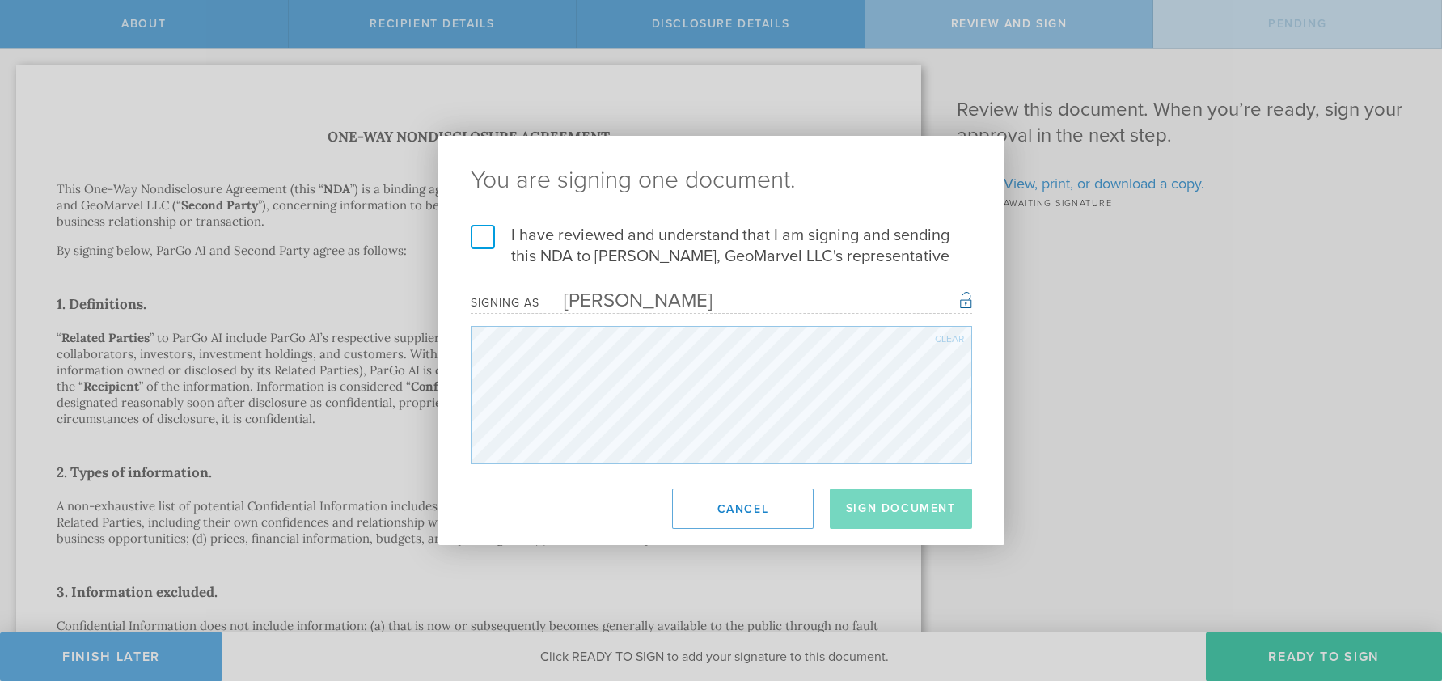
click at [495, 241] on label "I have reviewed and understand that I am signing and sending this NDA to Jon No…" at bounding box center [722, 246] width 502 height 42
click at [0, 0] on input "I have reviewed and understand that I am signing and sending this NDA to Jon No…" at bounding box center [0, 0] width 0 height 0
click at [927, 504] on button "Sign Document" at bounding box center [901, 509] width 142 height 40
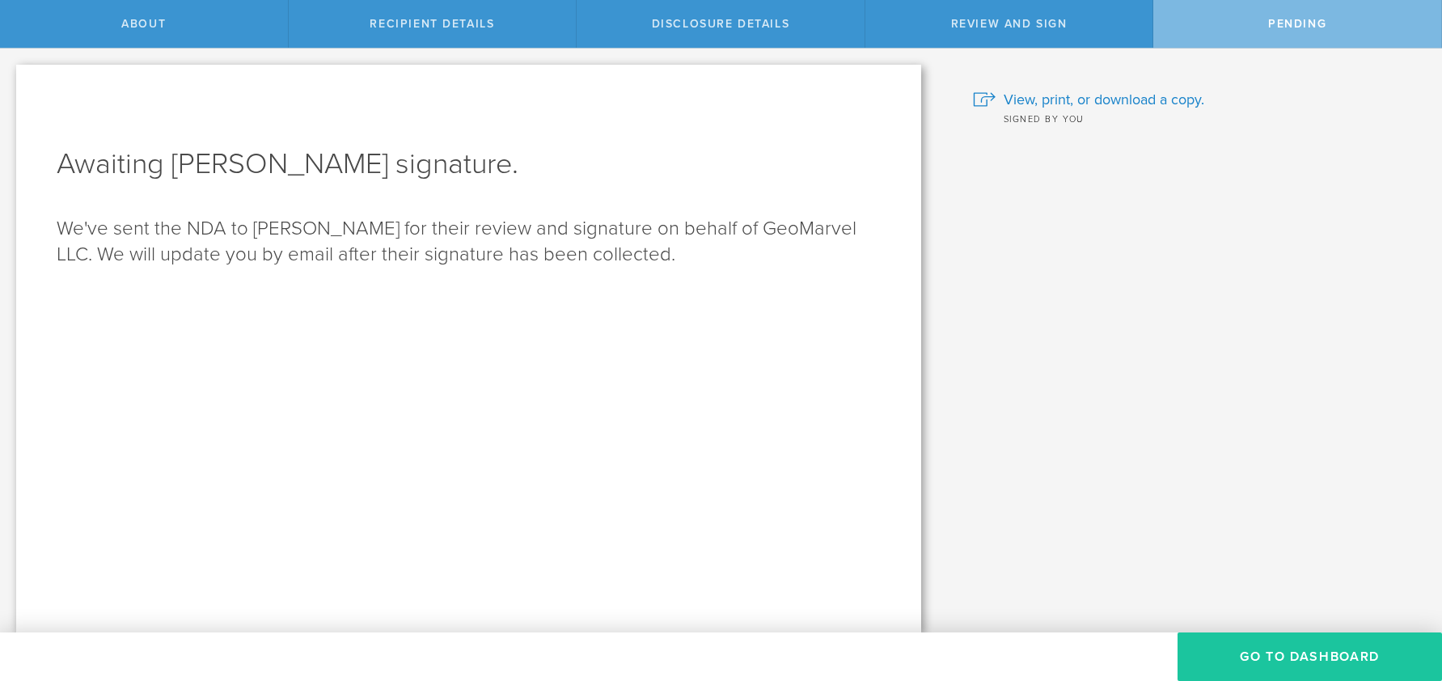
click at [1352, 658] on button "Go to dashboard" at bounding box center [1310, 657] width 265 height 49
